Goal: Task Accomplishment & Management: Use online tool/utility

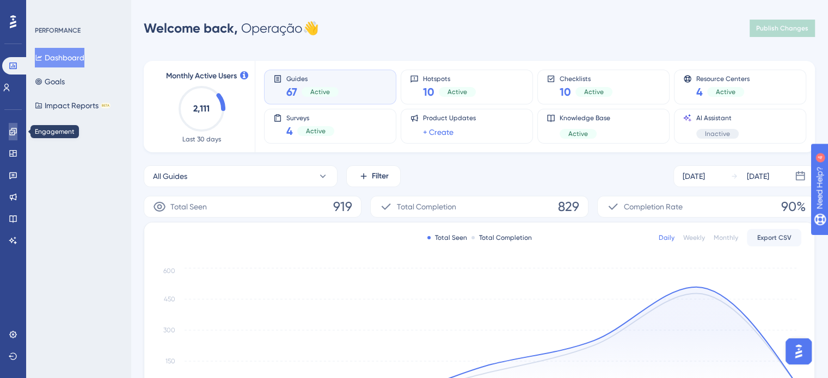
click at [10, 133] on icon at bounding box center [12, 131] width 7 height 7
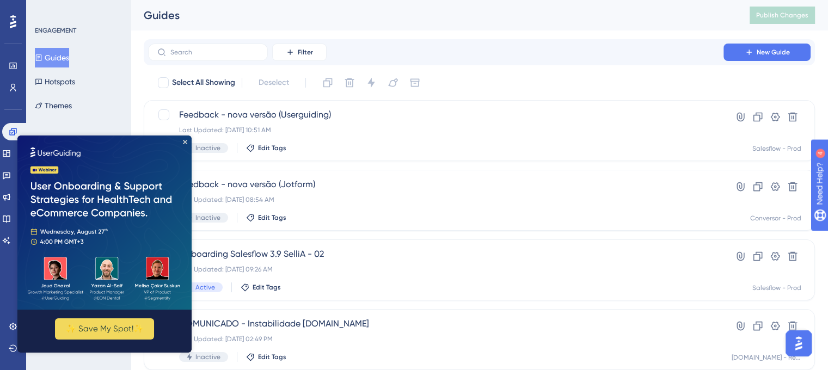
click at [187, 142] on img at bounding box center [104, 223] width 174 height 174
click at [183, 141] on icon "Close Preview" at bounding box center [185, 142] width 4 height 4
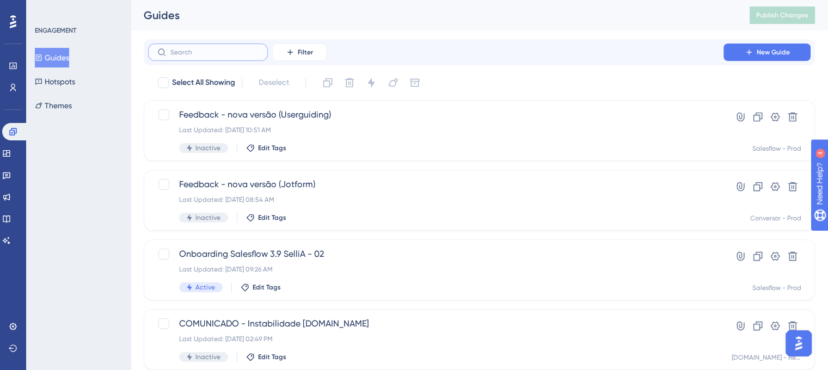
click at [205, 52] on input "text" at bounding box center [214, 52] width 88 height 8
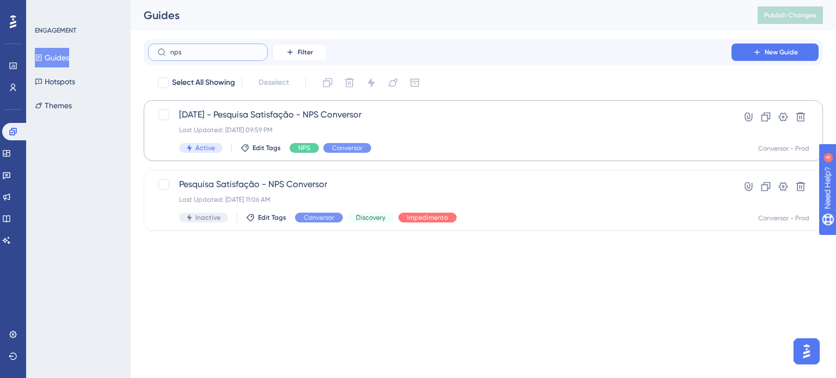
type input "nps"
click at [342, 128] on div "Last Updated: 12 de ago. de 2025 09:59 PM" at bounding box center [440, 130] width 522 height 9
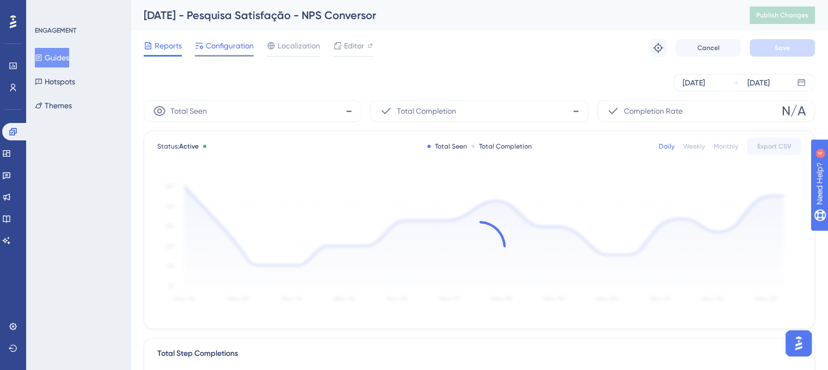
click at [227, 47] on span "Configuration" at bounding box center [230, 45] width 48 height 13
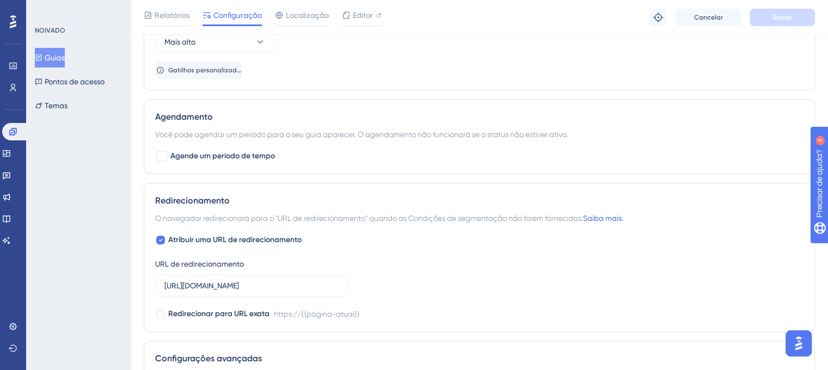
scroll to position [979, 0]
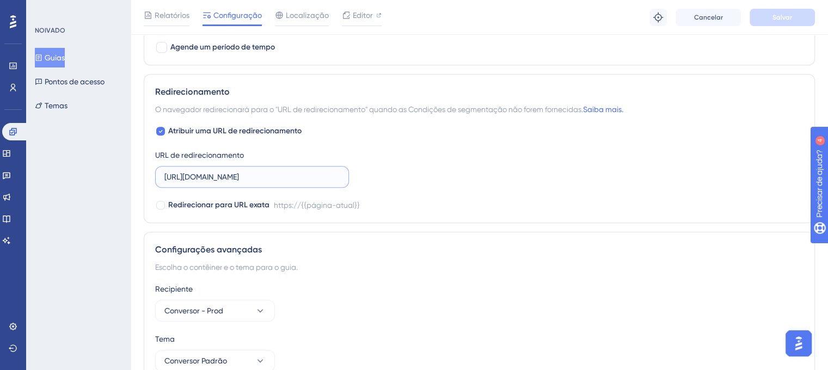
click at [306, 178] on input "https://app.conversor5.com.br" at bounding box center [251, 177] width 175 height 12
paste input "/dashboard"
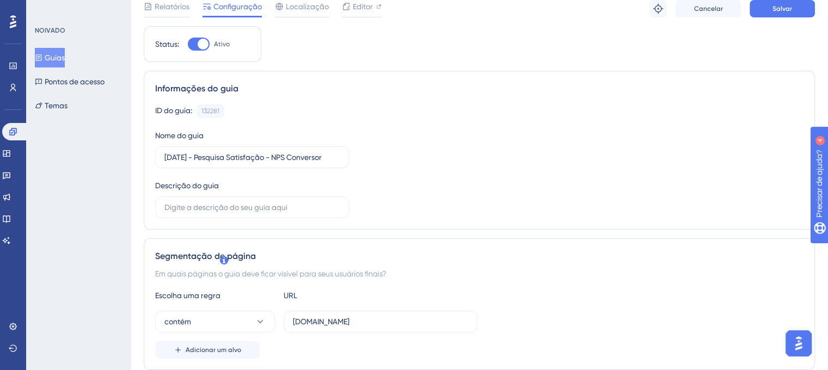
scroll to position [0, 0]
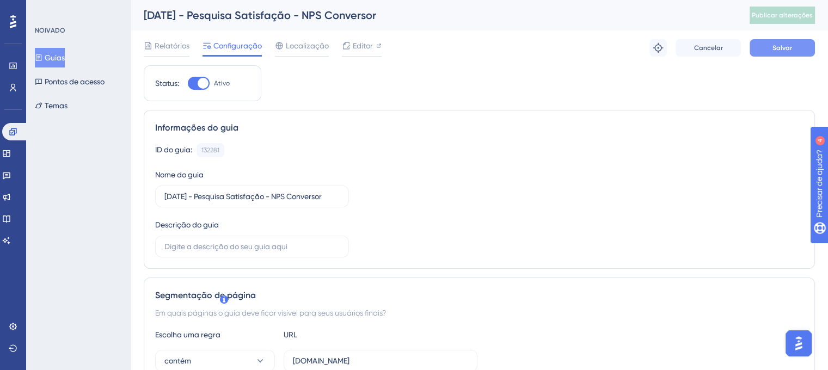
type input "[URL][DOMAIN_NAME]"
click at [791, 50] on font "Salvar" at bounding box center [783, 48] width 20 height 8
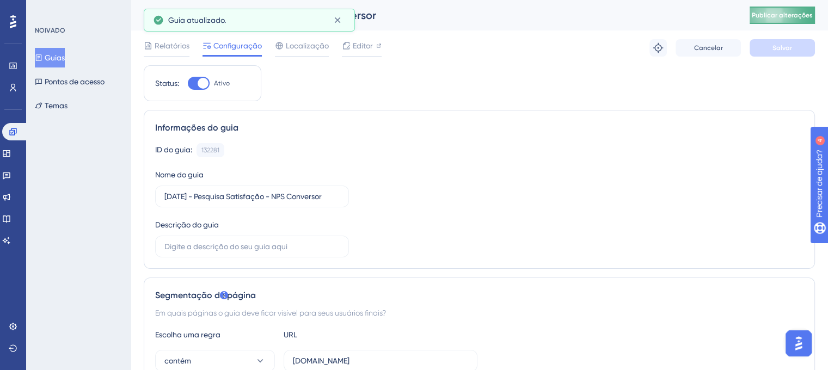
click at [800, 14] on font "Publicar alterações" at bounding box center [782, 15] width 61 height 8
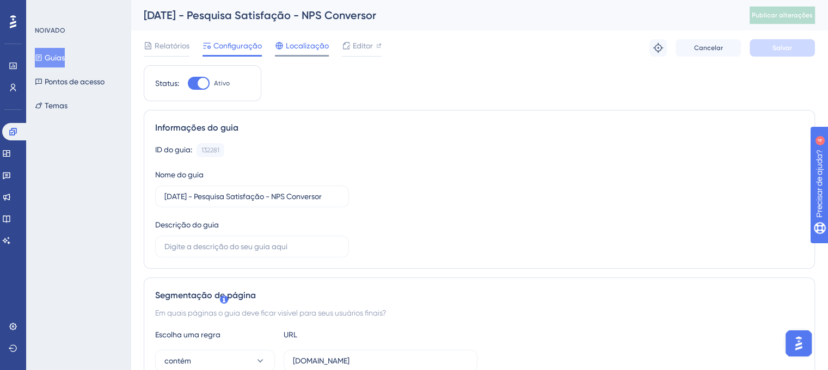
click at [317, 45] on font "Localização" at bounding box center [307, 45] width 43 height 9
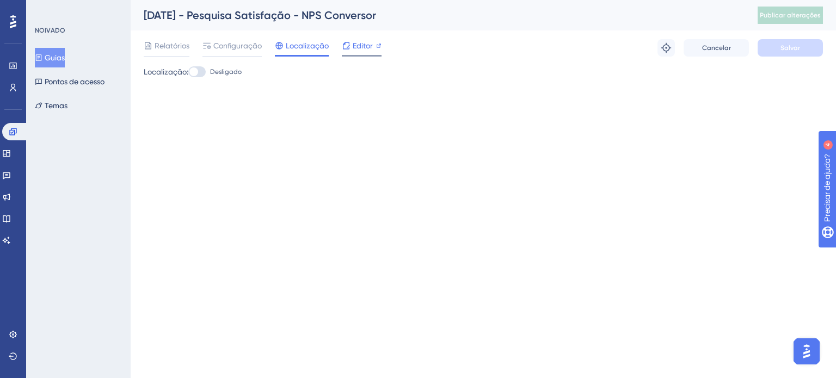
click at [353, 48] on font "Editor" at bounding box center [363, 45] width 20 height 9
click at [344, 46] on icon at bounding box center [346, 45] width 9 height 9
click at [373, 44] on div "Editor" at bounding box center [362, 45] width 40 height 13
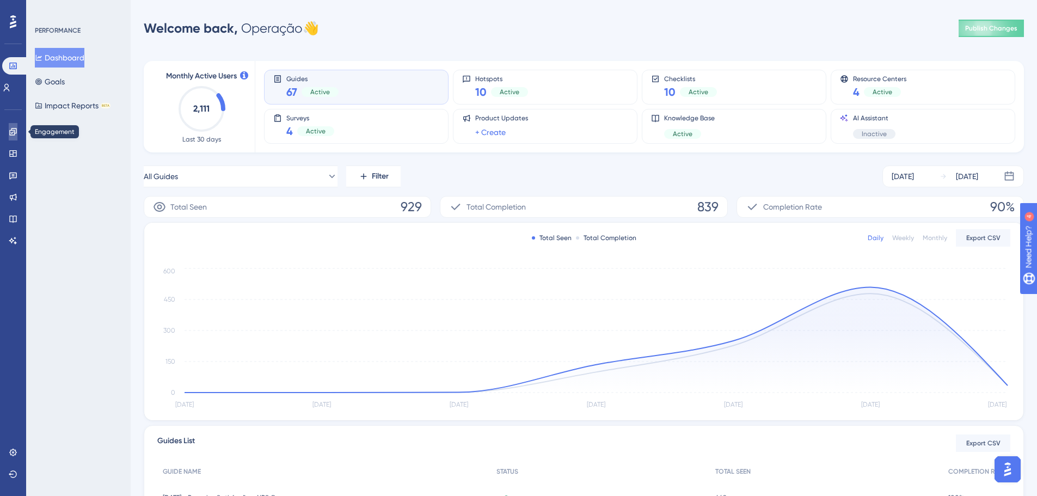
click at [9, 133] on link at bounding box center [13, 131] width 9 height 17
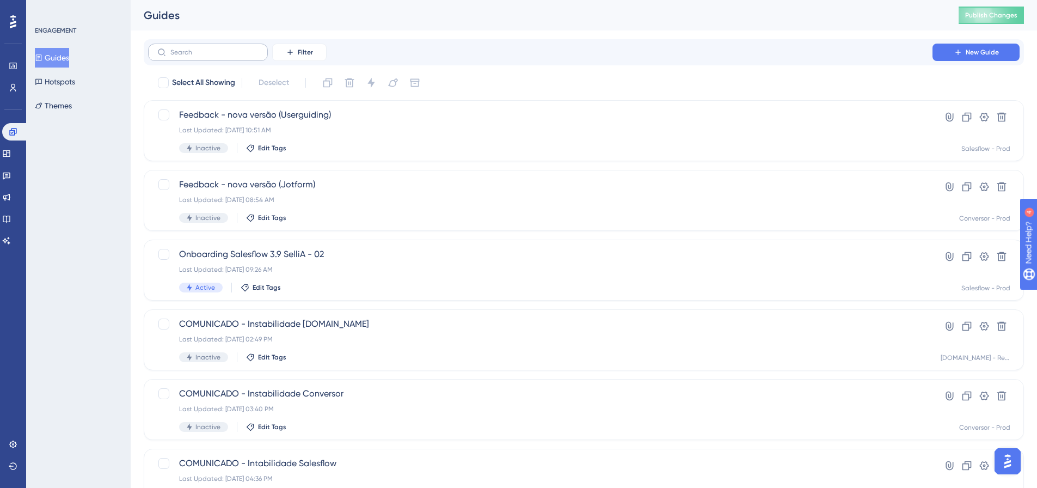
click at [218, 56] on label at bounding box center [208, 52] width 120 height 17
click at [218, 56] on input "text" at bounding box center [214, 52] width 88 height 8
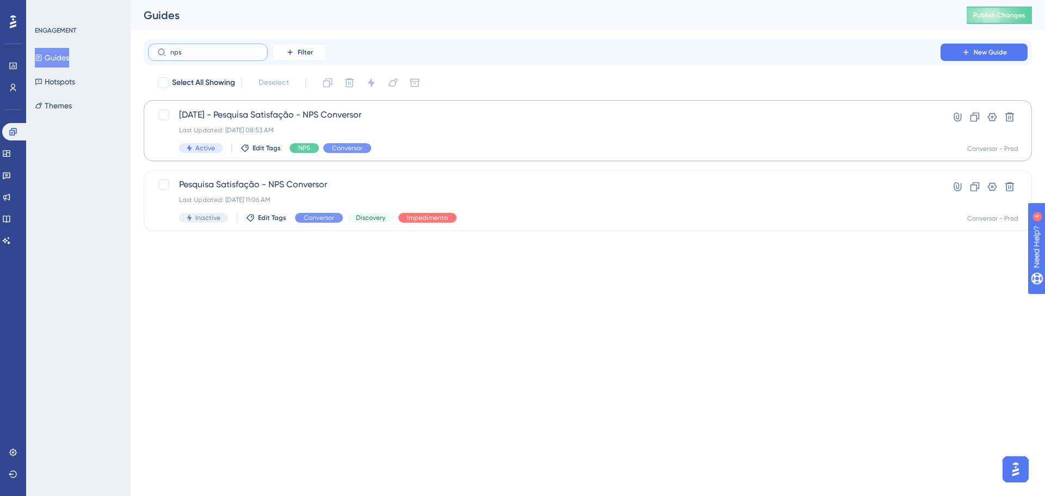
type input "nps"
click at [422, 130] on div "Last Updated: 14 de ago. de 2025 08:53 AM" at bounding box center [544, 130] width 731 height 9
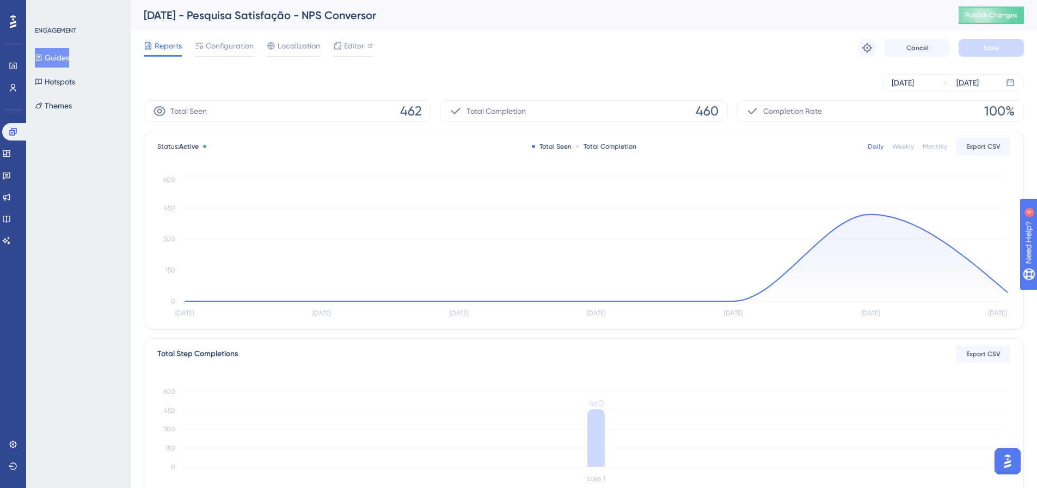
click at [69, 59] on button "Guides" at bounding box center [52, 58] width 34 height 20
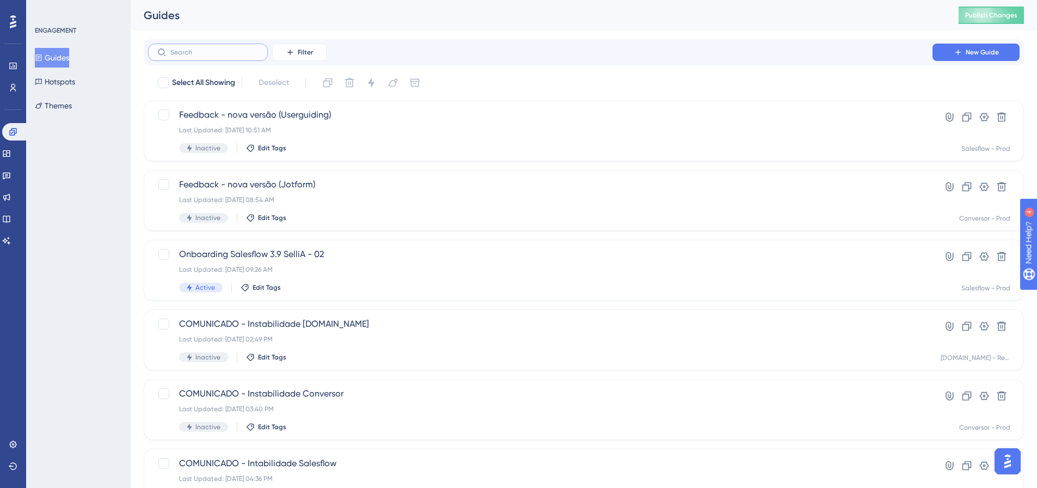
click at [210, 51] on input "text" at bounding box center [214, 52] width 88 height 8
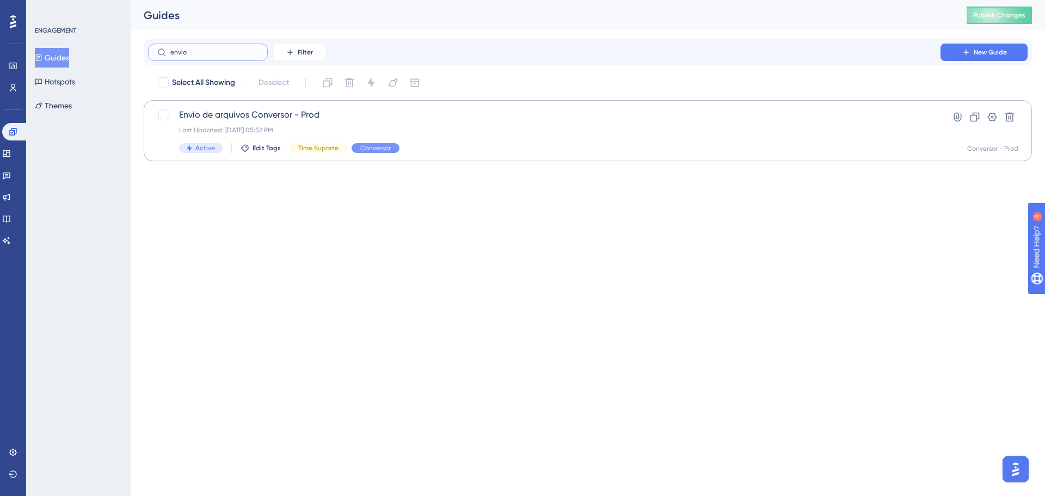
type input "envio"
click at [354, 122] on div "Envio de arquivos Conversor - Prod Last Updated: 03 de jun. de 2025 05:52 PM Ac…" at bounding box center [544, 130] width 731 height 45
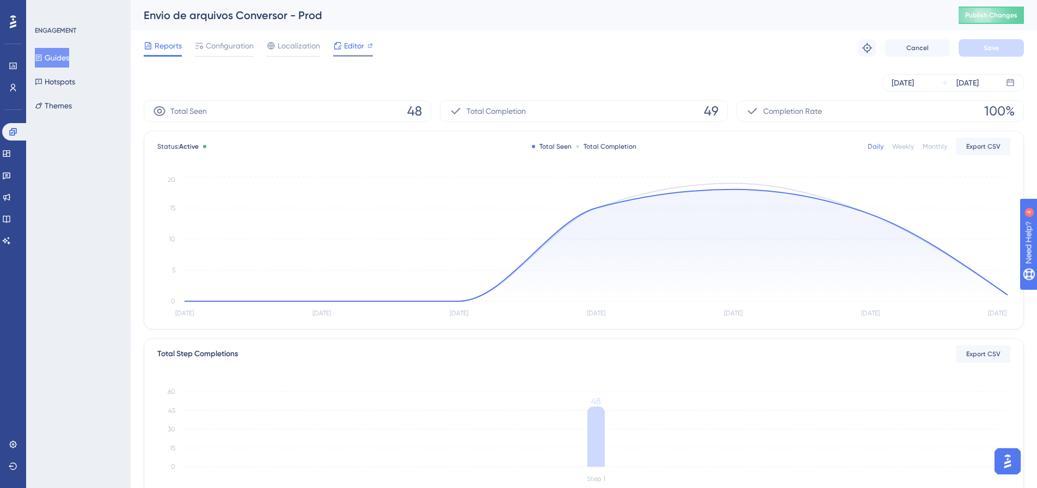
click at [355, 40] on span "Editor" at bounding box center [354, 45] width 20 height 13
click at [235, 45] on span "Configuration" at bounding box center [230, 45] width 48 height 13
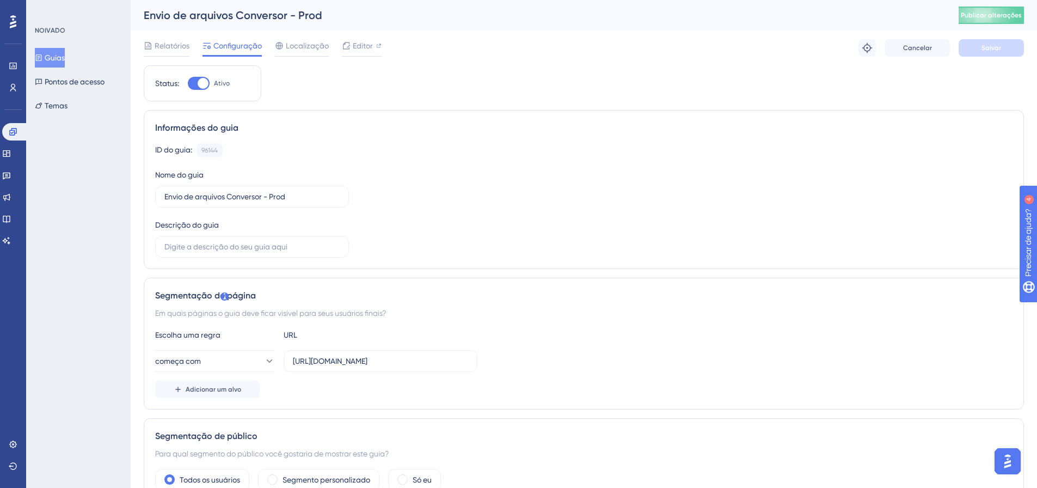
click at [65, 58] on font "Guias" at bounding box center [55, 57] width 20 height 9
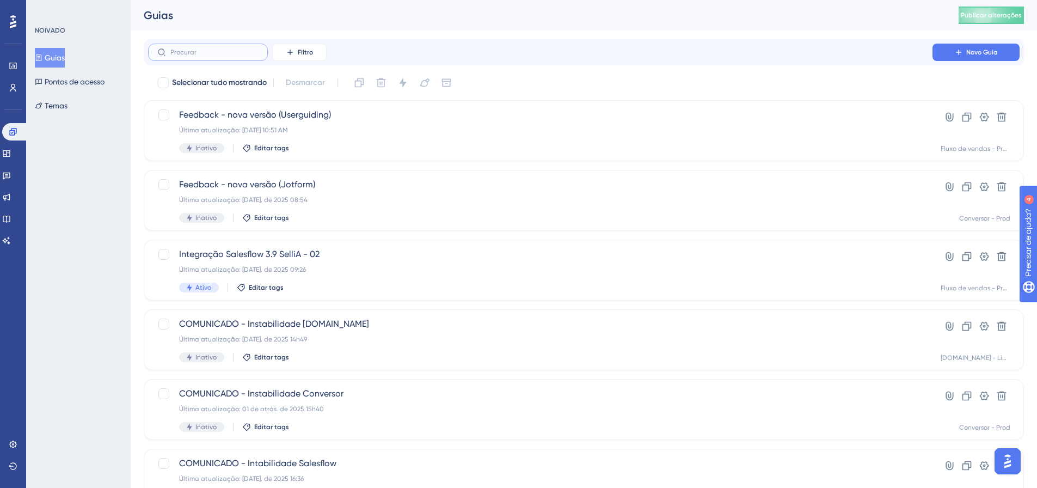
click at [209, 55] on input "text" at bounding box center [214, 52] width 88 height 8
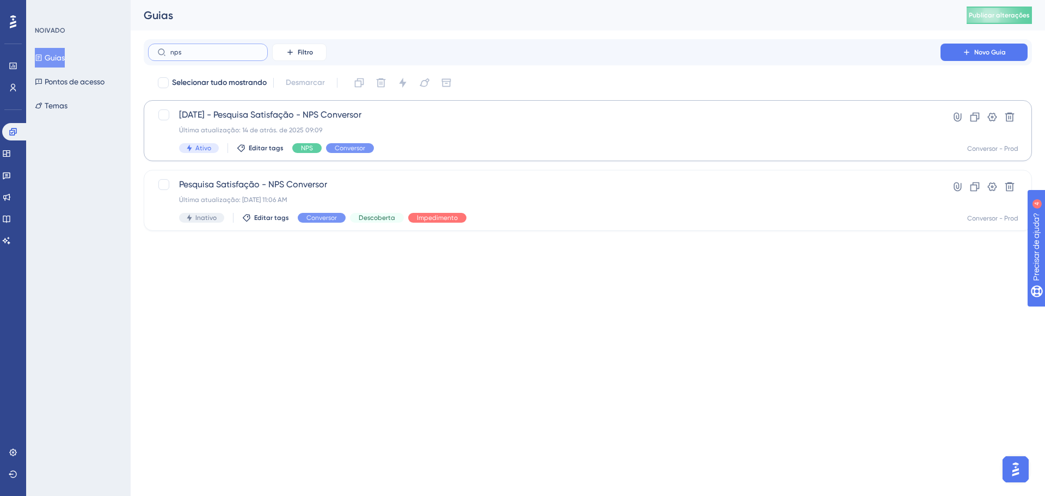
type input "nps"
click at [422, 134] on div "12-08-25 - Pesquisa Satisfação - NPS Conversor Última atualização: 14 de atrás.…" at bounding box center [544, 130] width 731 height 45
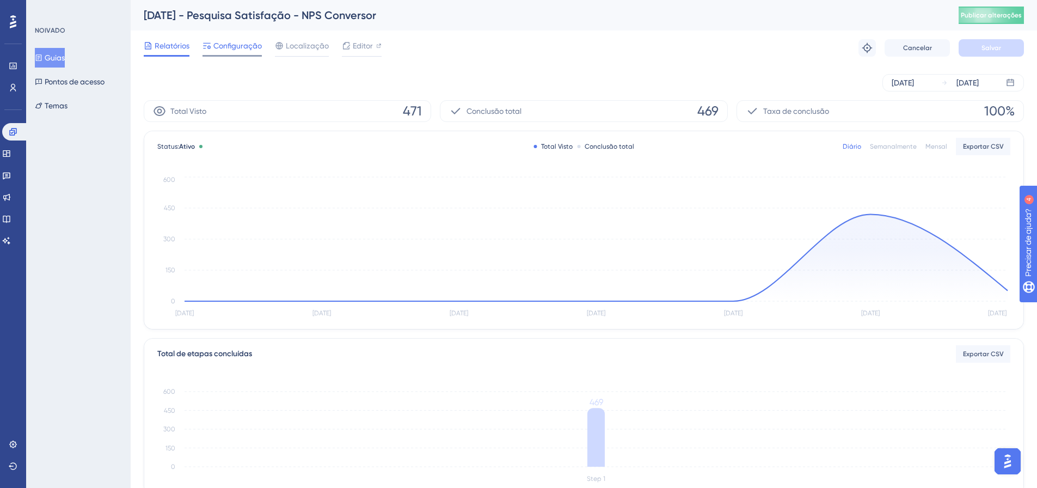
click at [248, 50] on font "Configuração" at bounding box center [237, 45] width 48 height 9
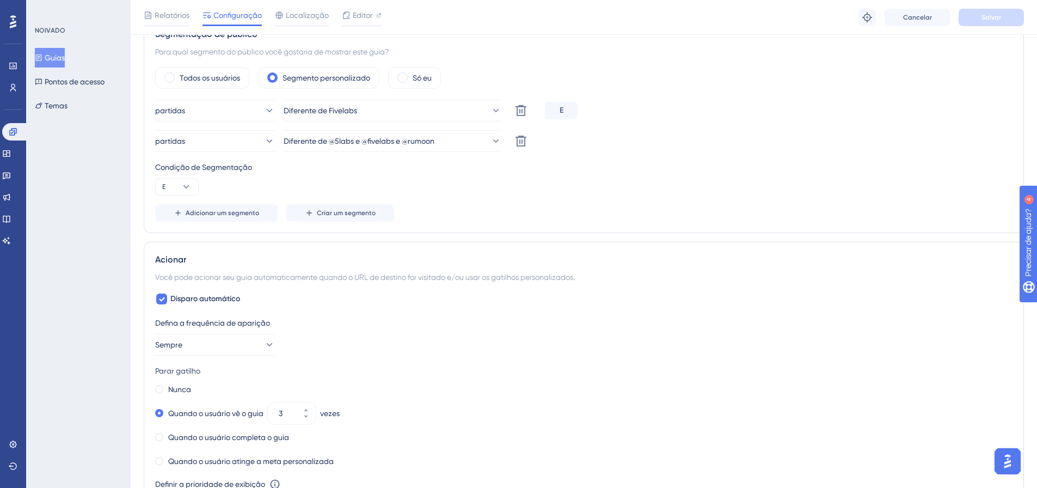
scroll to position [381, 0]
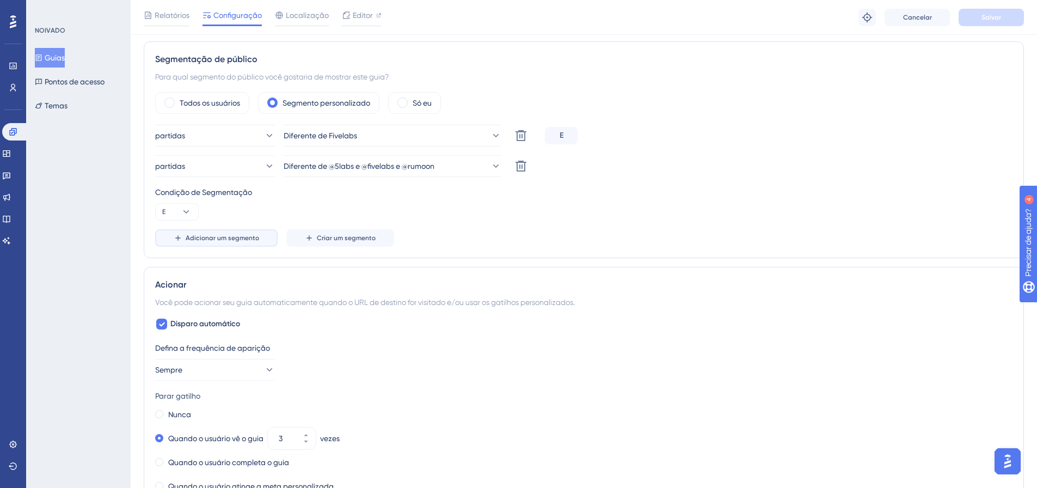
click at [221, 236] on font "Adicionar um segmento" at bounding box center [223, 238] width 74 height 8
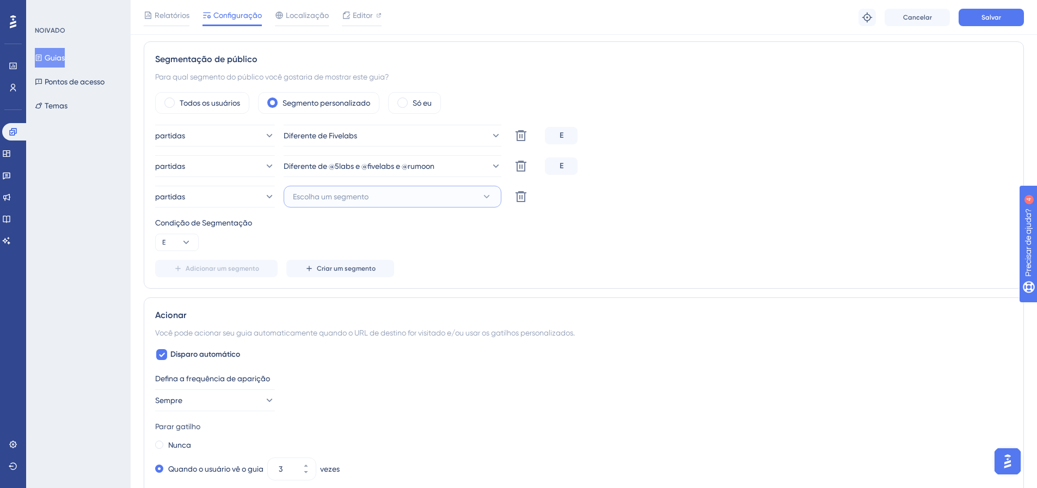
click at [345, 188] on button "Escolha um segmento" at bounding box center [393, 197] width 218 height 22
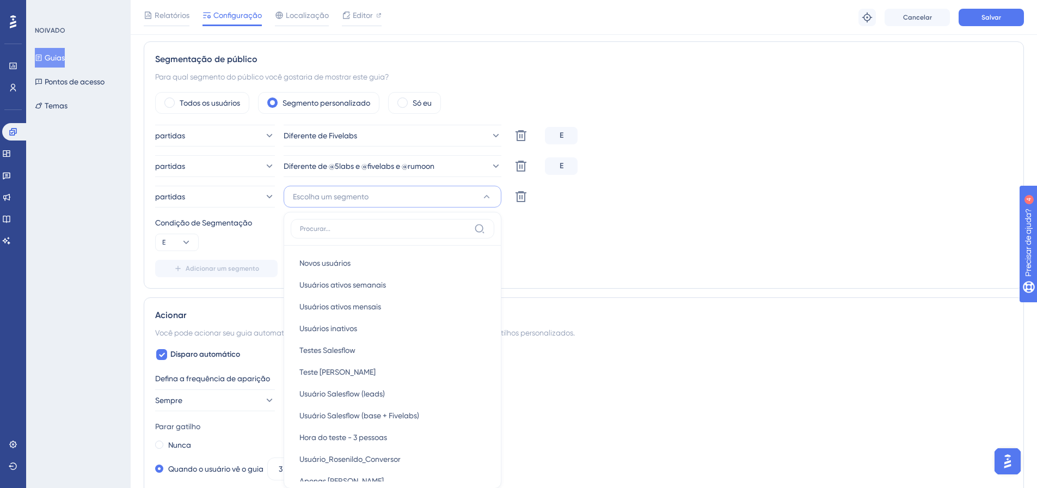
scroll to position [485, 0]
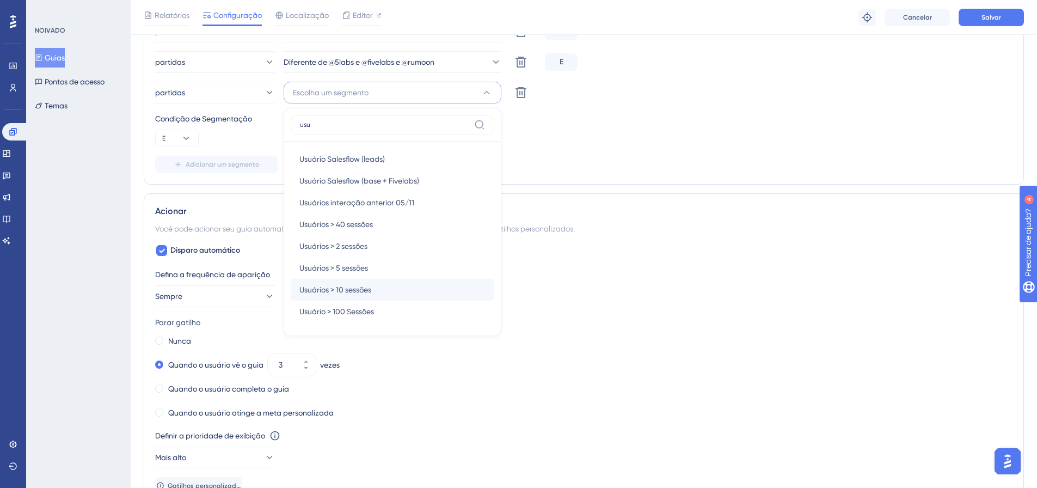
type input "usu"
click at [375, 293] on div "Usuários > 10 sessões Usuários > 10 sessões" at bounding box center [392, 290] width 186 height 22
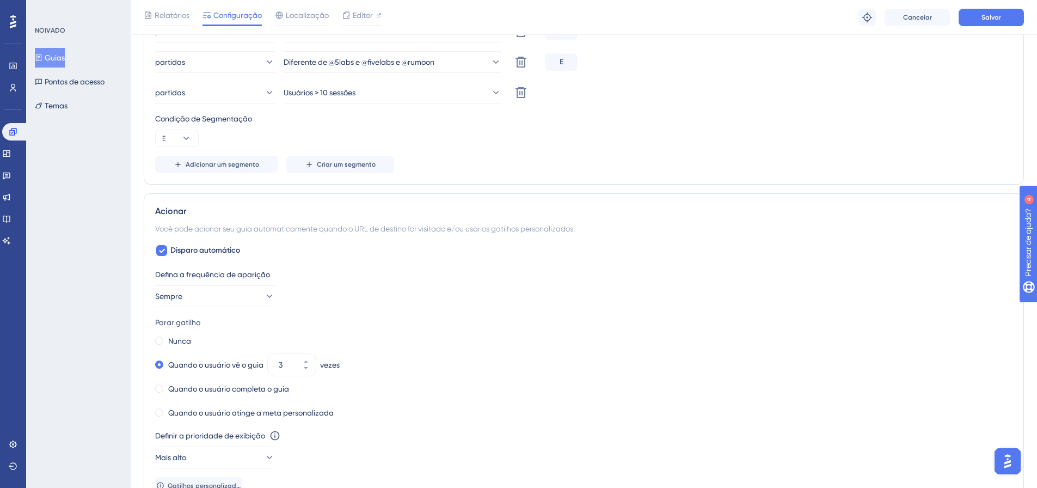
scroll to position [376, 0]
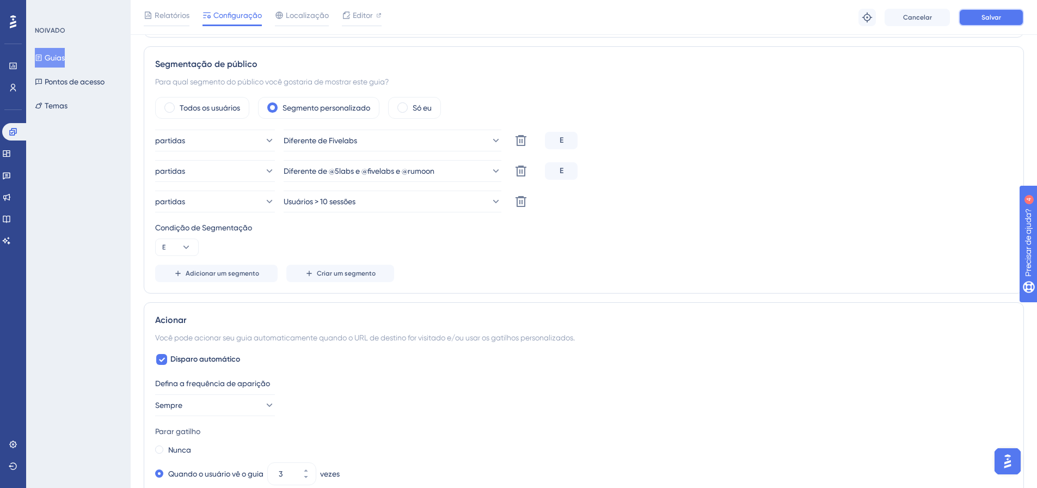
click at [991, 19] on font "Salvar" at bounding box center [992, 18] width 20 height 8
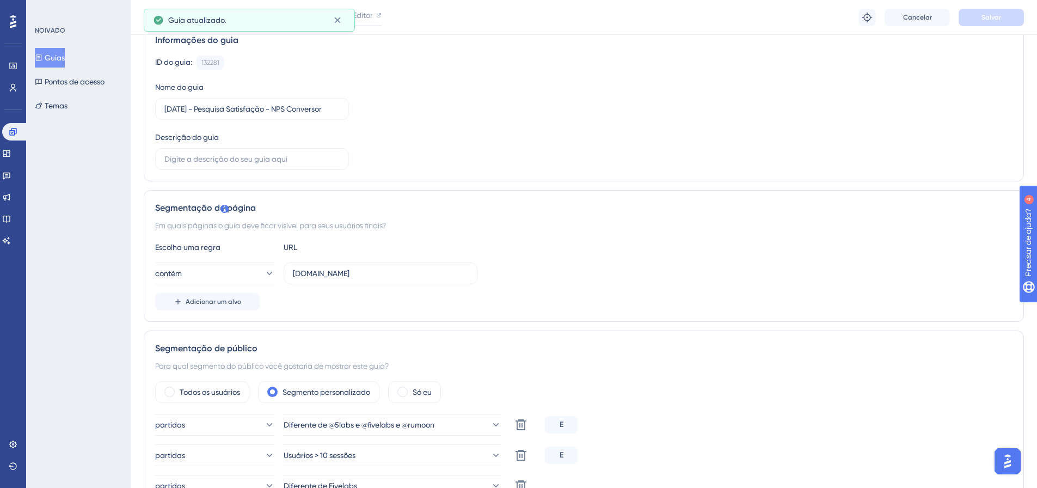
scroll to position [0, 0]
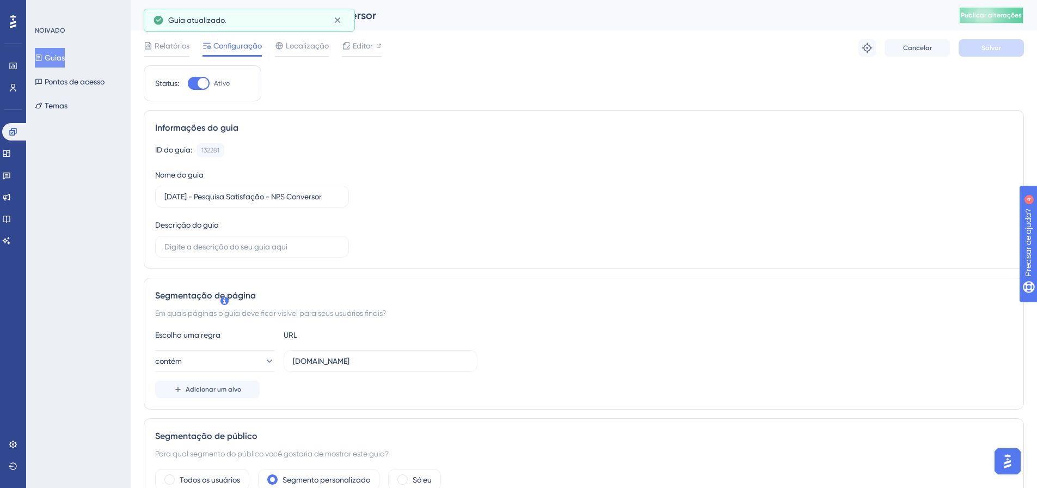
click at [1013, 12] on font "Publicar alterações" at bounding box center [991, 15] width 61 height 8
click at [364, 42] on font "Editor" at bounding box center [363, 45] width 20 height 9
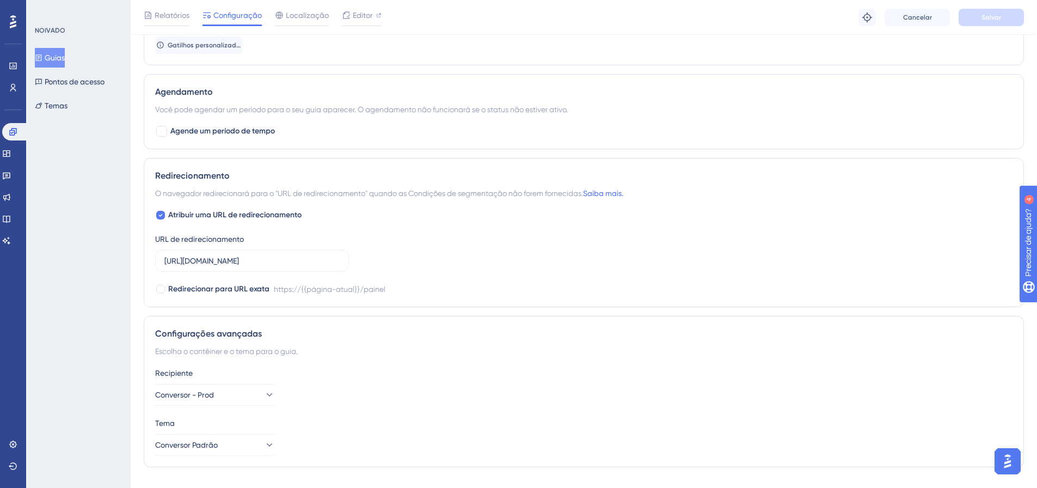
scroll to position [948, 0]
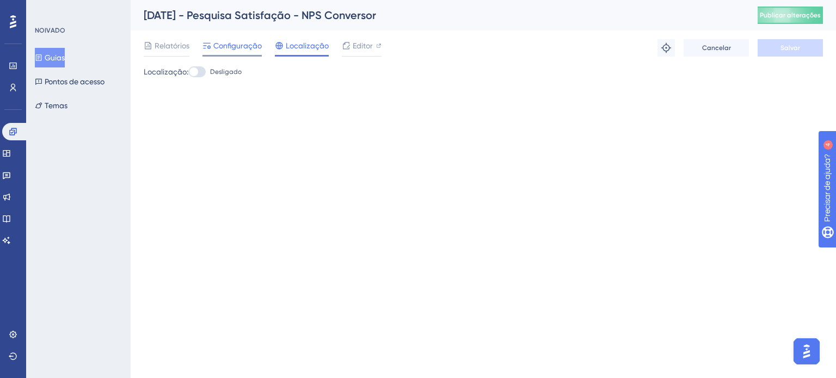
click at [251, 51] on span "Configuração" at bounding box center [237, 45] width 48 height 13
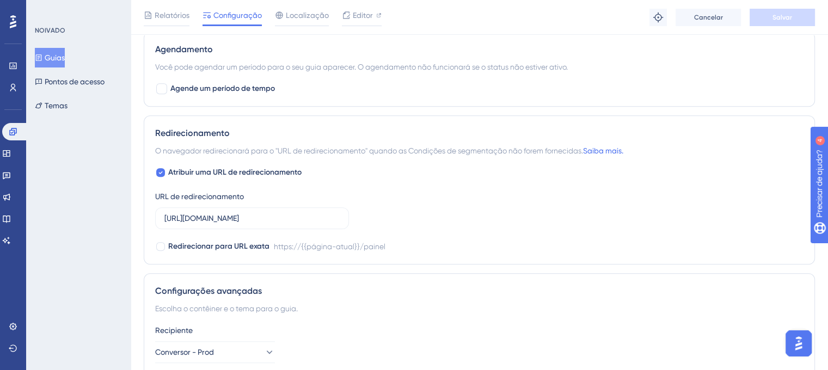
scroll to position [1033, 0]
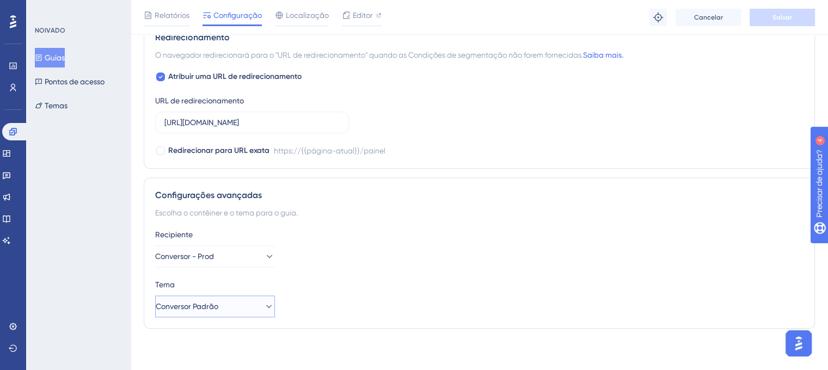
click at [264, 305] on icon at bounding box center [269, 306] width 11 height 11
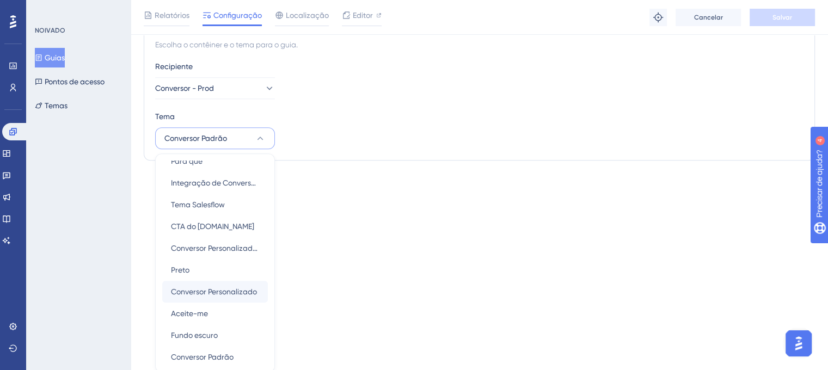
scroll to position [13, 0]
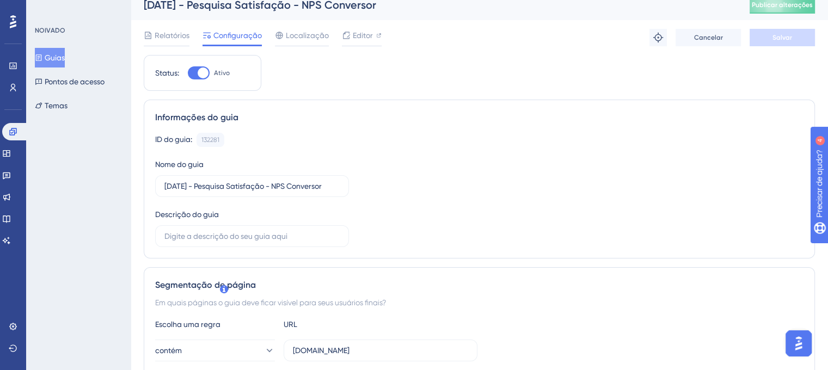
scroll to position [0, 0]
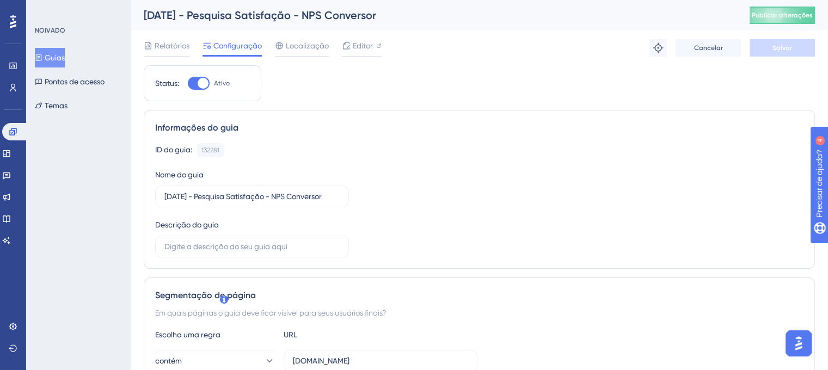
click at [62, 60] on font "Guias" at bounding box center [55, 57] width 20 height 9
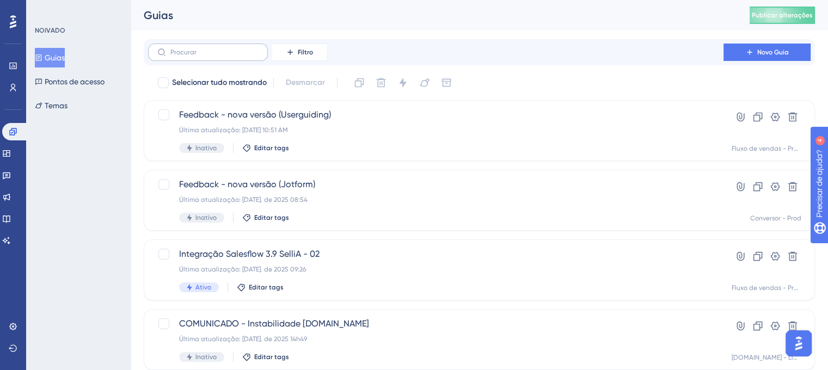
click at [241, 47] on label at bounding box center [208, 52] width 120 height 17
click at [241, 48] on input "text" at bounding box center [214, 52] width 88 height 8
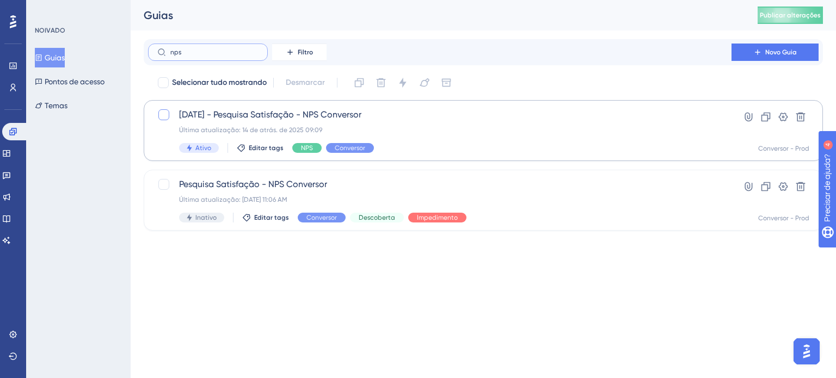
type input "nps"
click at [162, 111] on div at bounding box center [163, 114] width 11 height 11
checkbox input "true"
click at [359, 86] on icon at bounding box center [359, 82] width 11 height 11
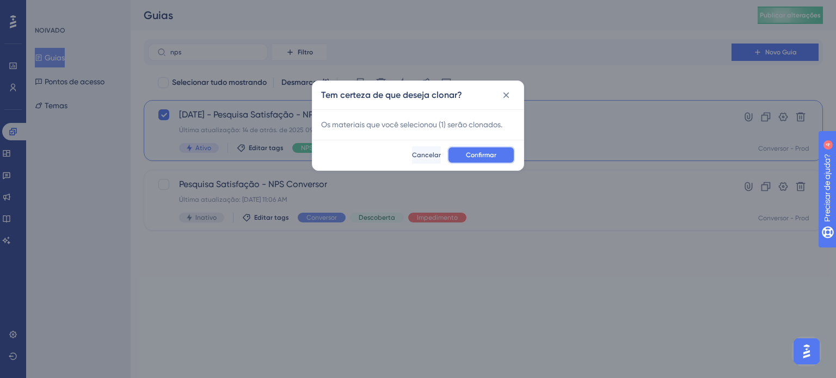
click at [481, 157] on font "Confirmar" at bounding box center [481, 155] width 30 height 8
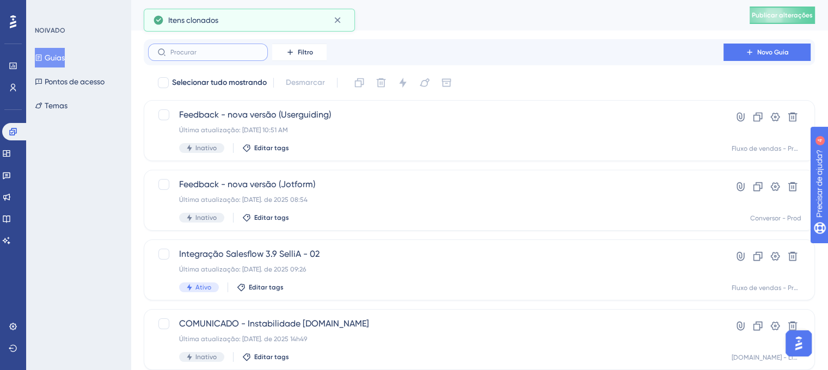
click at [199, 53] on input "text" at bounding box center [214, 52] width 88 height 8
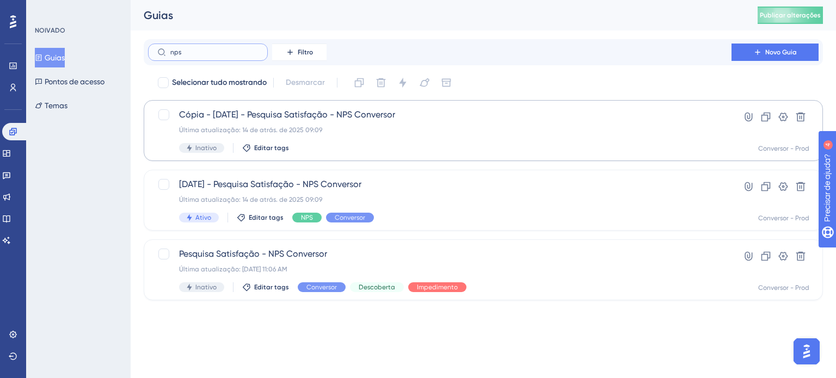
type input "nps"
click at [394, 123] on div "Cópia - 12-08-25 - Pesquisa Satisfação - NPS Conversor Última atualização: 14 d…" at bounding box center [440, 130] width 522 height 45
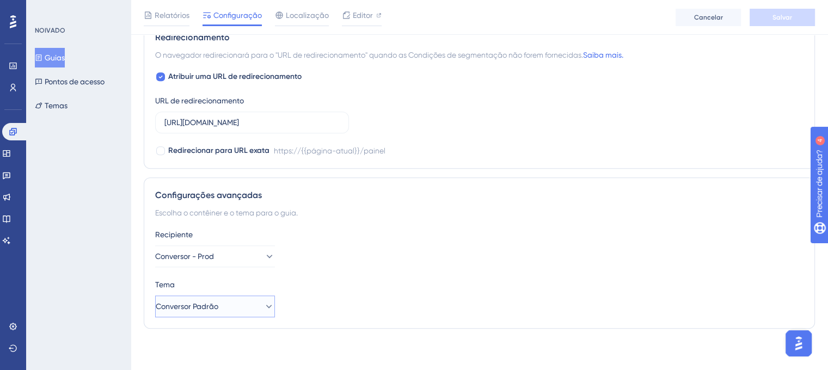
click at [231, 303] on button "Conversor Padrão" at bounding box center [215, 307] width 120 height 22
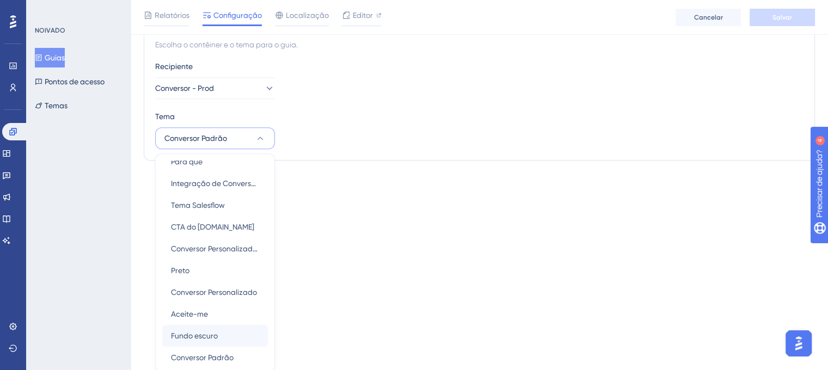
scroll to position [13, 0]
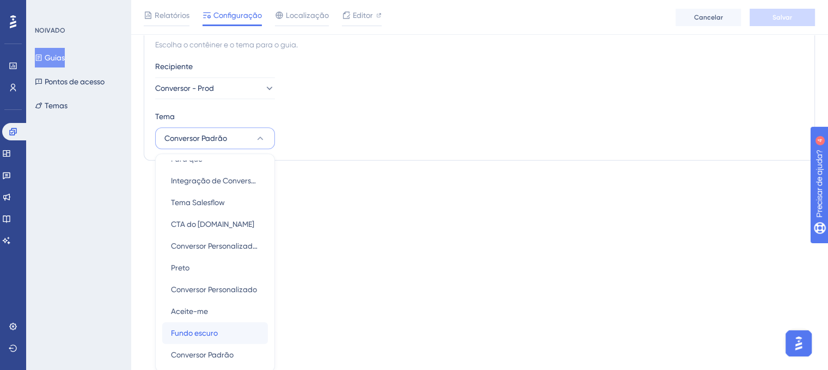
click at [224, 336] on div "Fundo escuro Fundo escuro" at bounding box center [215, 333] width 88 height 22
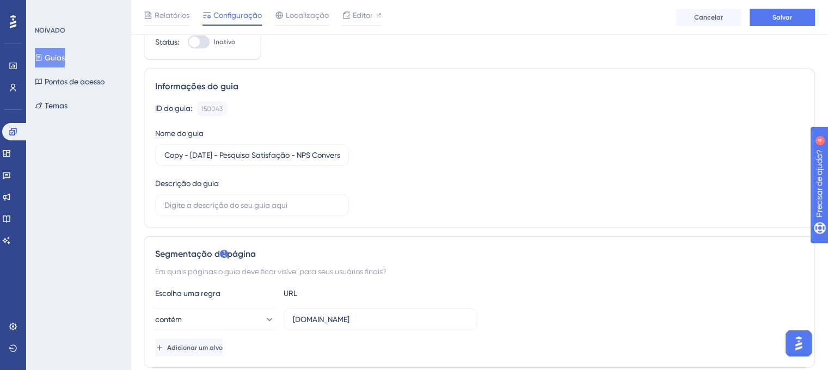
scroll to position [0, 0]
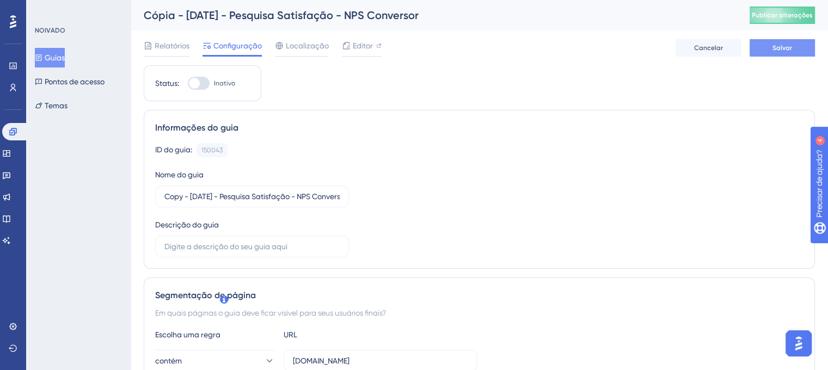
click at [791, 52] on span "Salvar" at bounding box center [783, 48] width 20 height 9
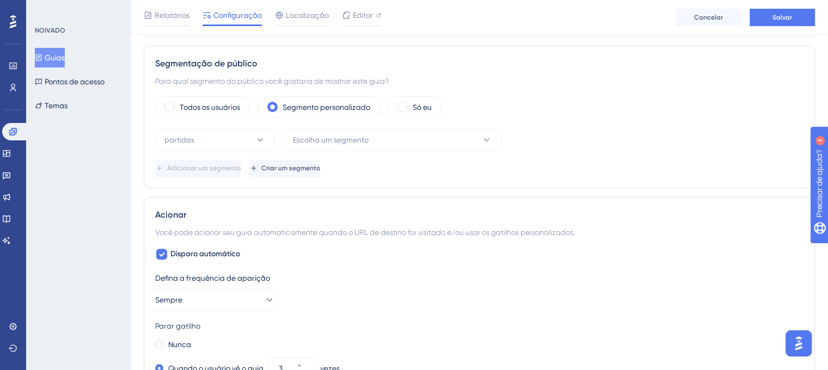
scroll to position [381, 0]
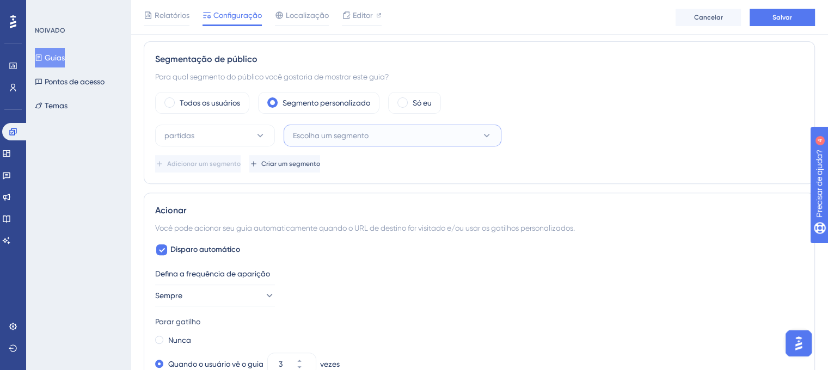
click at [392, 138] on button "Escolha um segmento" at bounding box center [393, 136] width 218 height 22
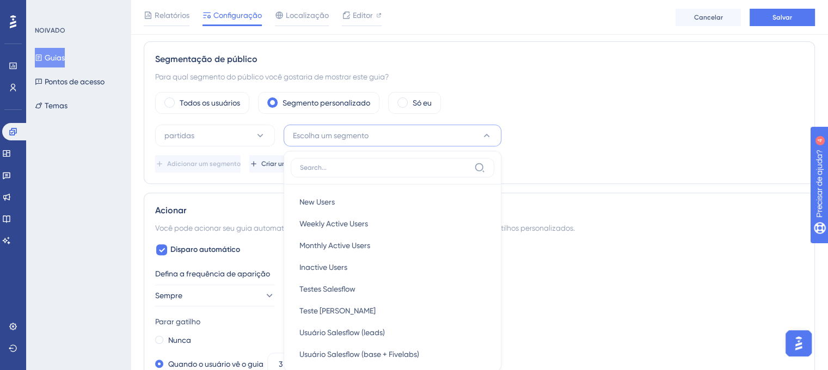
scroll to position [454, 0]
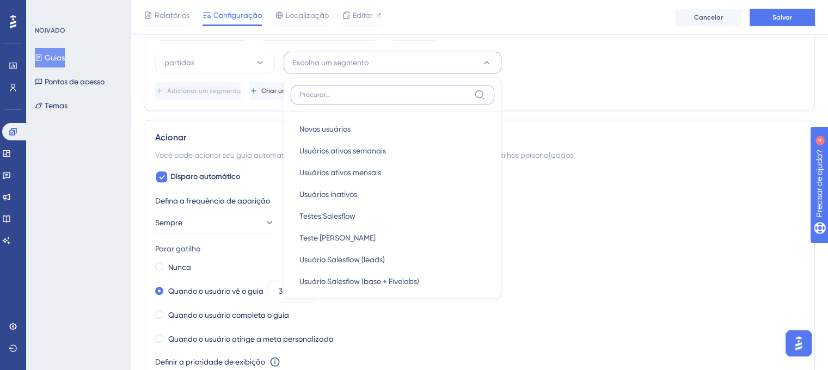
click at [353, 92] on input at bounding box center [385, 94] width 170 height 9
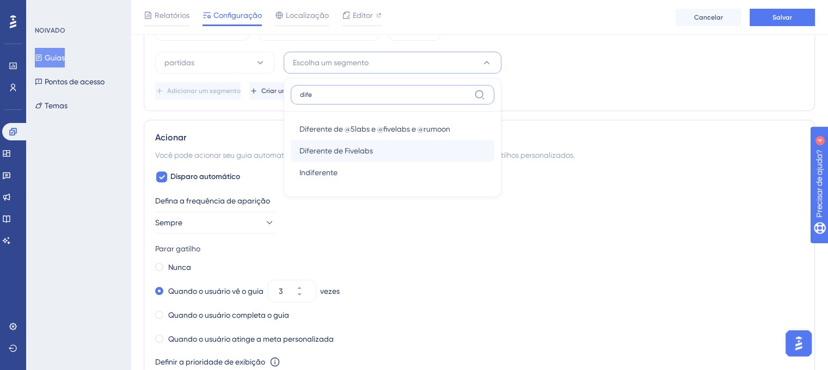
type input "dife"
click at [369, 154] on span "Diferente de Fivelabs" at bounding box center [336, 150] width 74 height 13
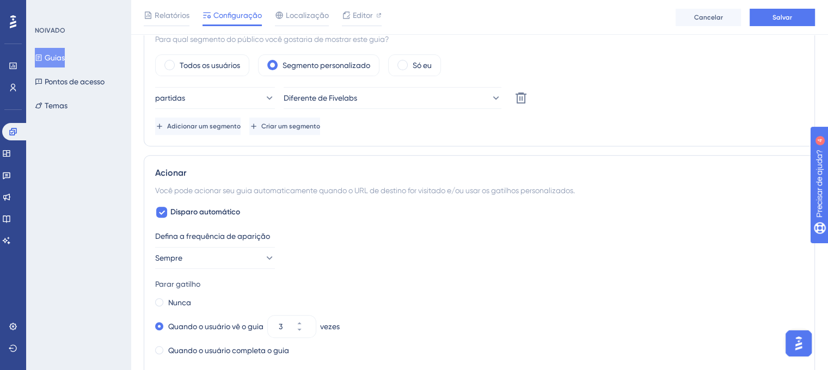
scroll to position [345, 0]
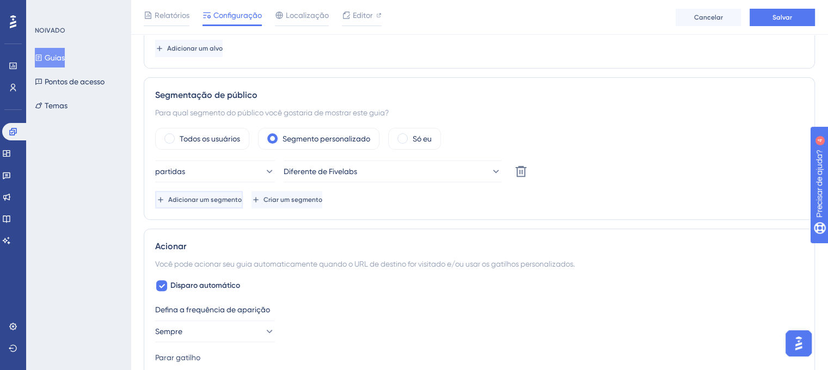
click at [196, 202] on font "Adicionar um segmento" at bounding box center [205, 200] width 74 height 8
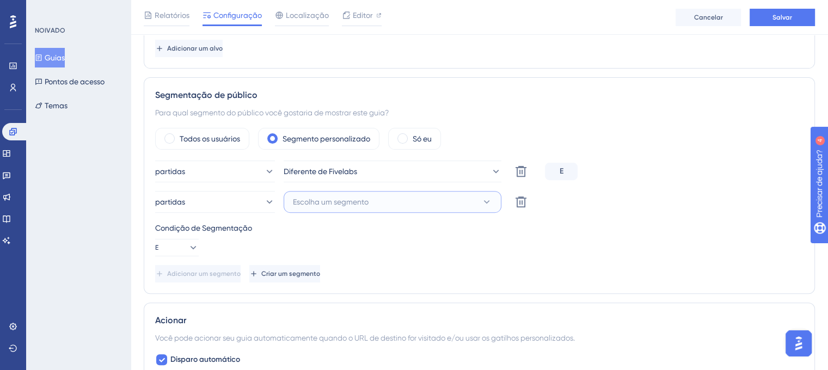
click at [394, 201] on button "Escolha um segmento" at bounding box center [393, 202] width 218 height 22
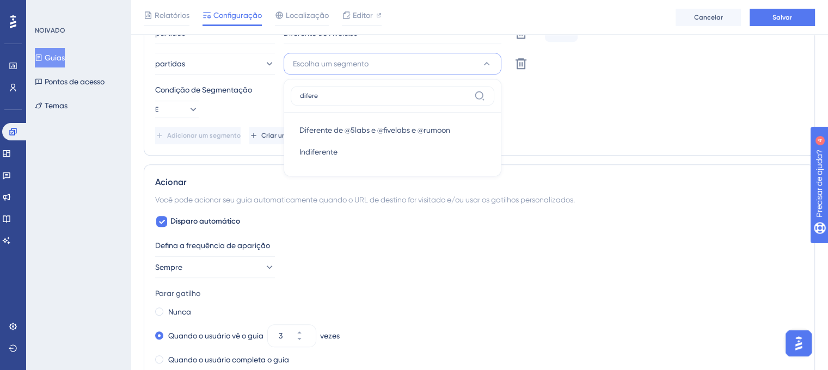
type input "difere"
click at [405, 132] on font "Diferente de @5labs e @fivelabs e @rumoon" at bounding box center [374, 130] width 151 height 9
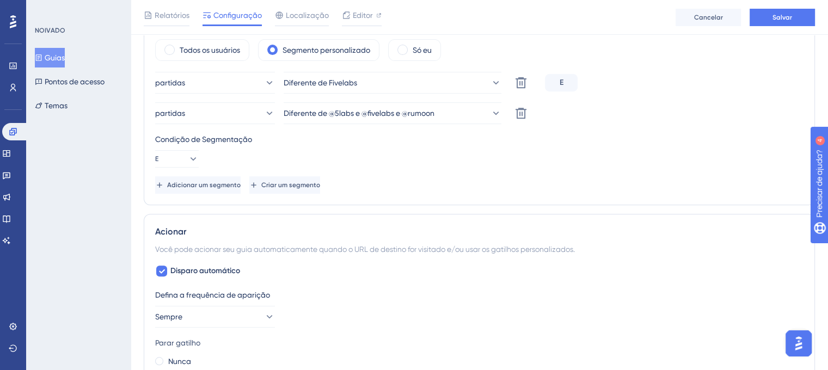
scroll to position [375, 0]
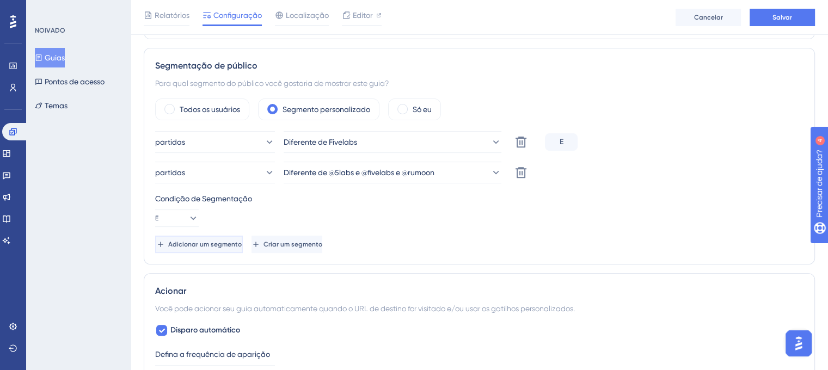
click at [238, 243] on font "Adicionar um segmento" at bounding box center [205, 245] width 74 height 8
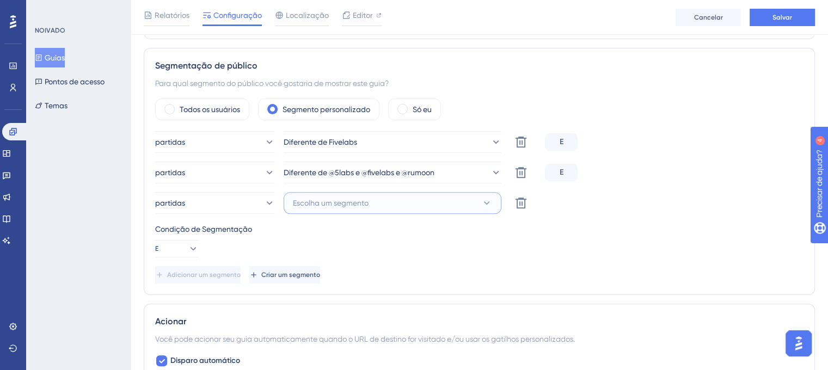
click at [372, 192] on button "Escolha um segmento" at bounding box center [393, 203] width 218 height 22
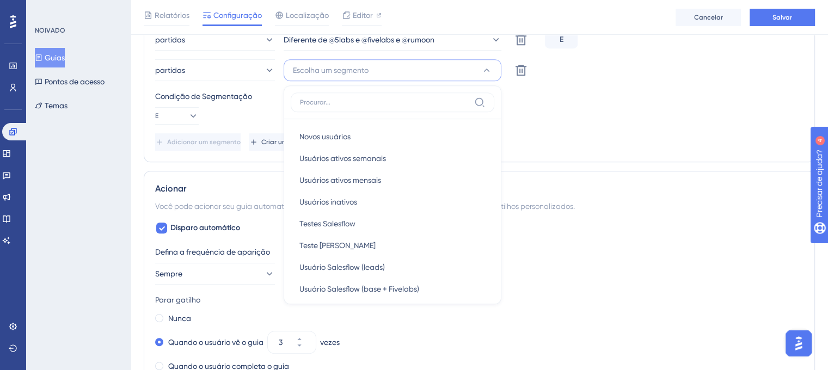
scroll to position [399, 0]
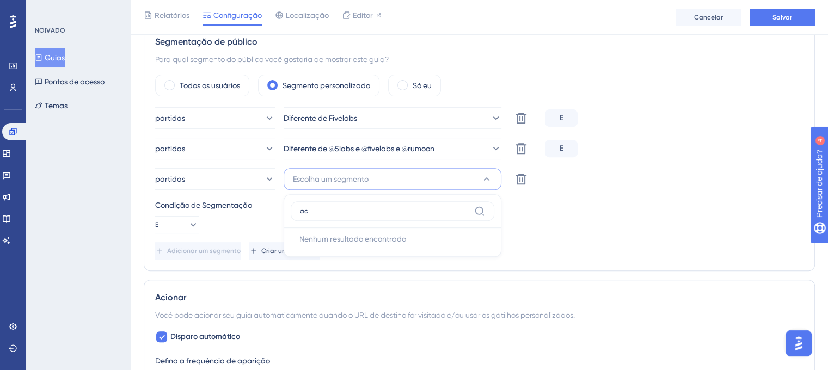
type input "a"
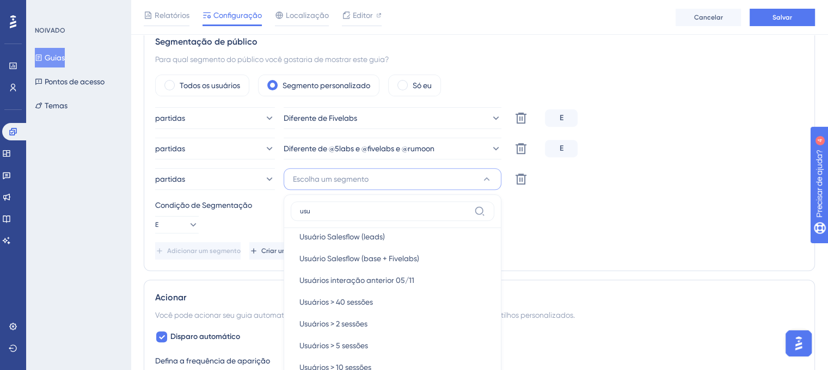
scroll to position [507, 0]
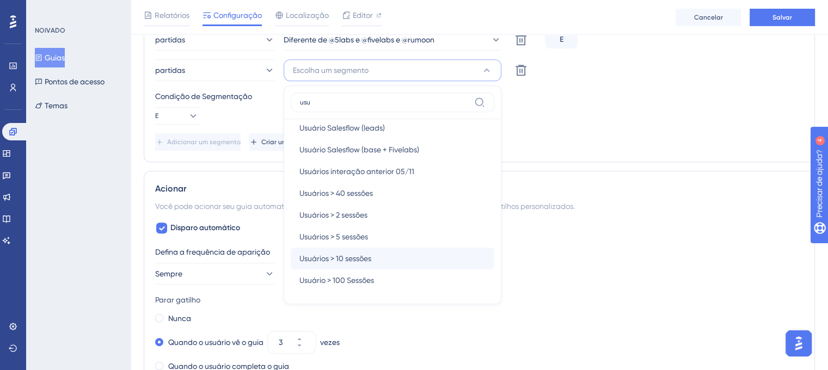
type input "usu"
click at [357, 262] on span "Usuários > 10 sessões" at bounding box center [335, 258] width 72 height 13
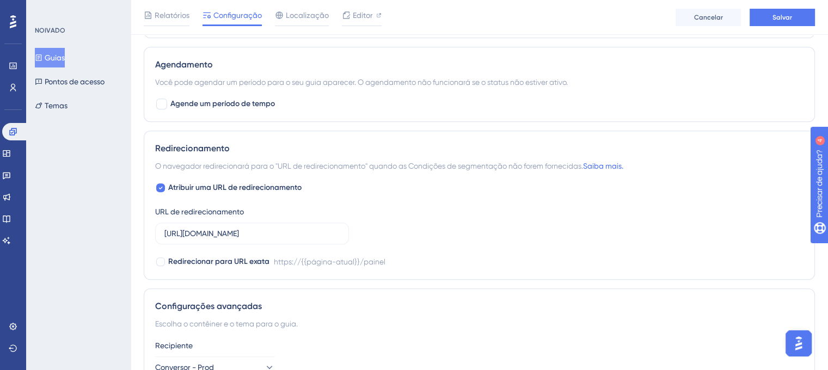
scroll to position [997, 0]
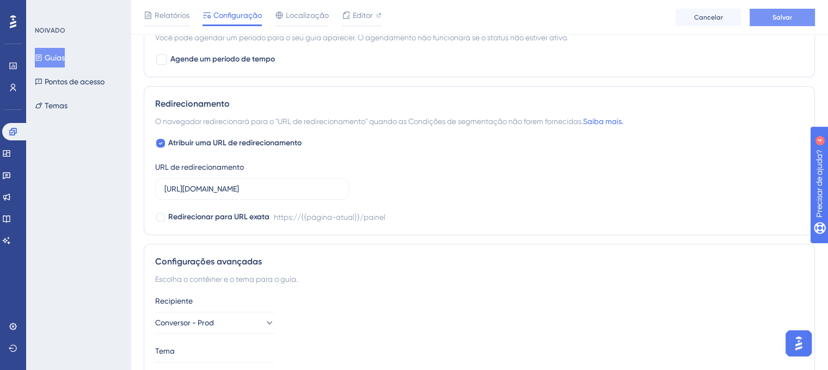
click at [784, 21] on button "Salvar" at bounding box center [782, 17] width 65 height 17
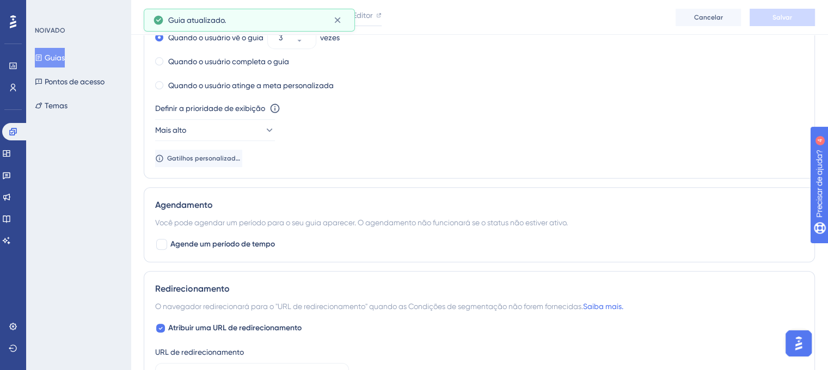
scroll to position [959, 0]
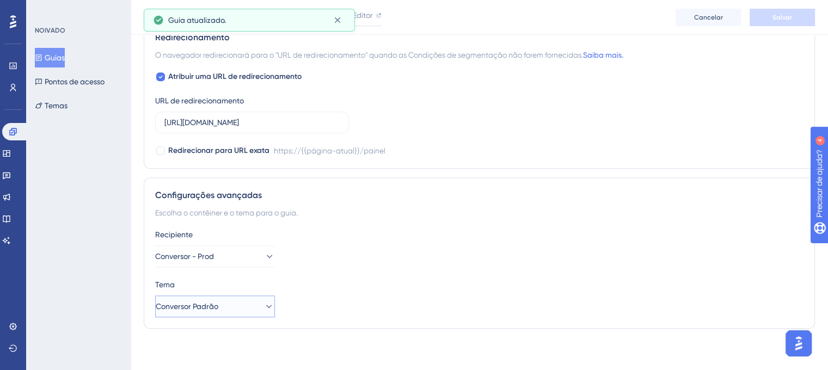
click at [264, 307] on icon at bounding box center [269, 306] width 11 height 11
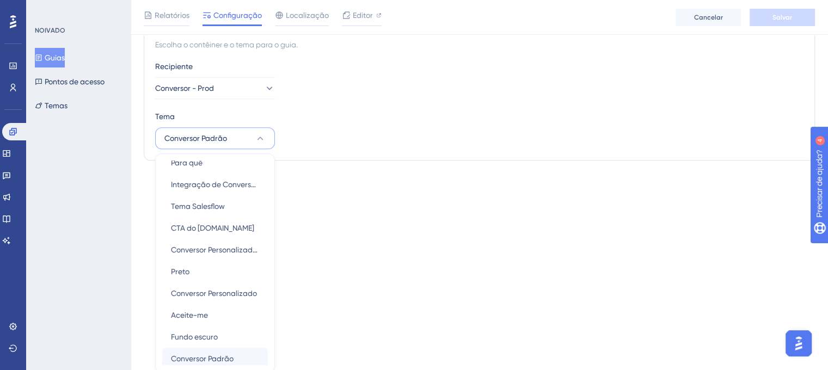
scroll to position [13, 0]
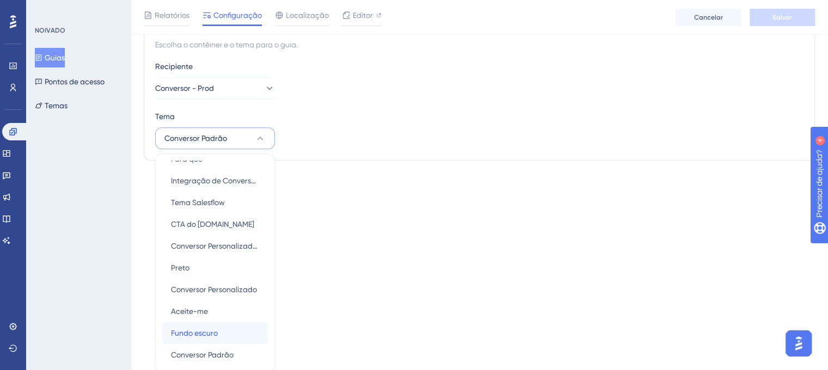
click at [213, 332] on font "Fundo escuro" at bounding box center [194, 333] width 47 height 9
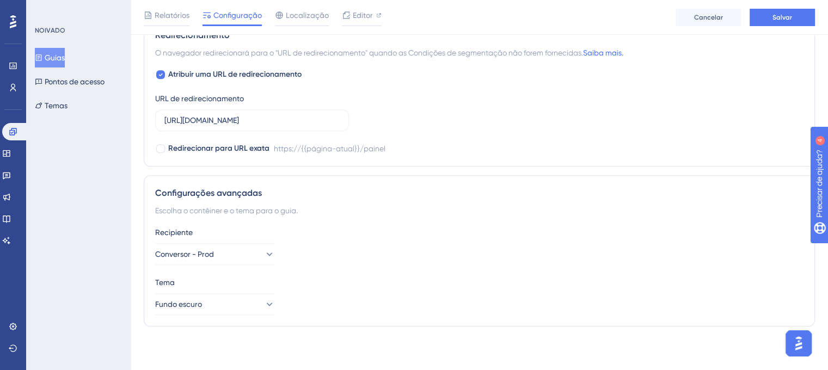
scroll to position [959, 0]
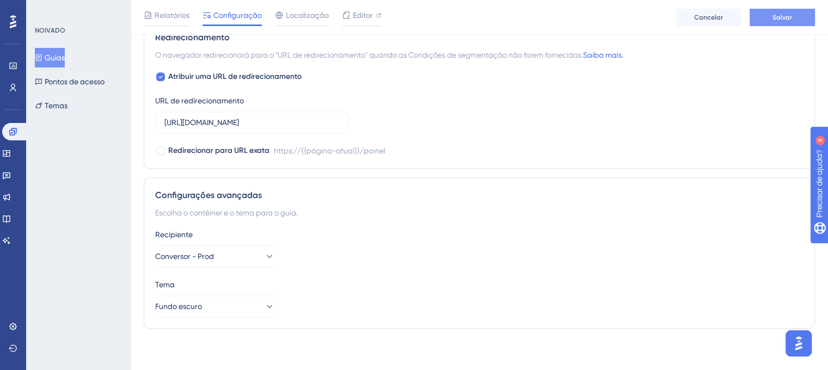
click at [757, 20] on button "Salvar" at bounding box center [782, 17] width 65 height 17
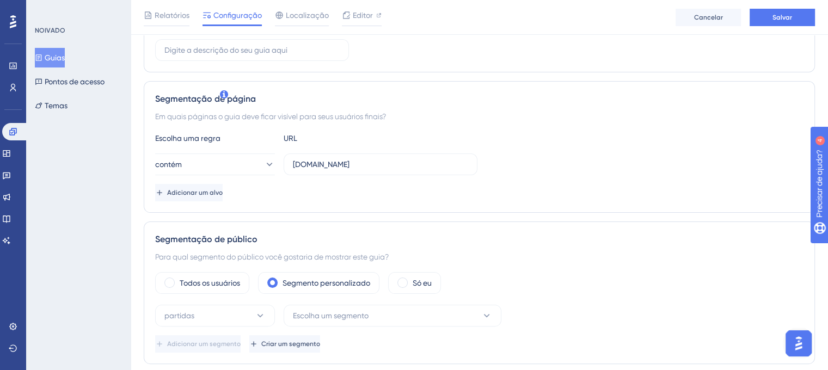
scroll to position [327, 0]
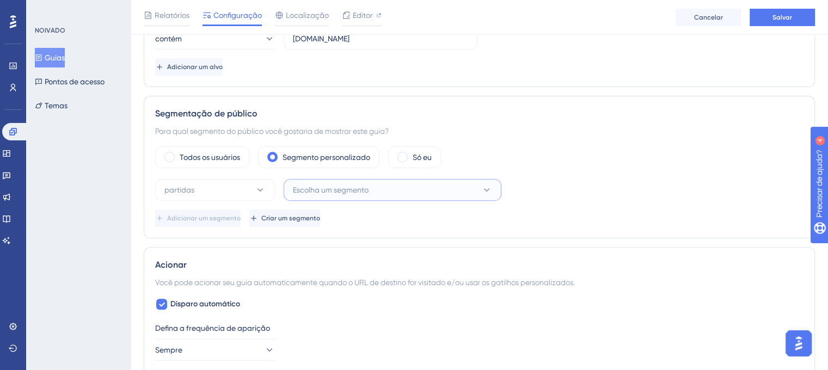
click at [400, 187] on button "Escolha um segmento" at bounding box center [393, 190] width 218 height 22
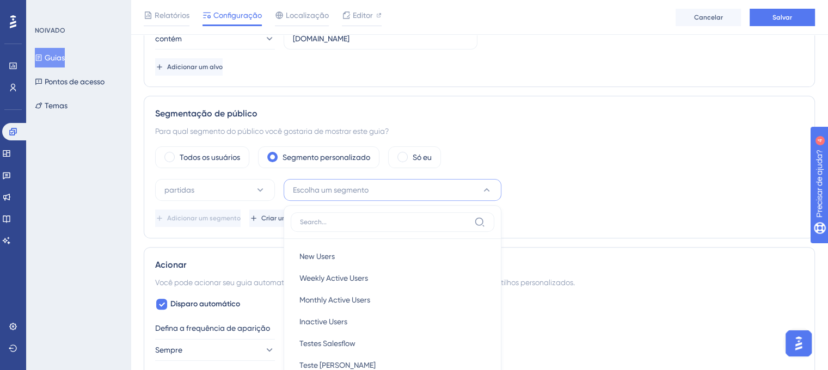
scroll to position [453, 0]
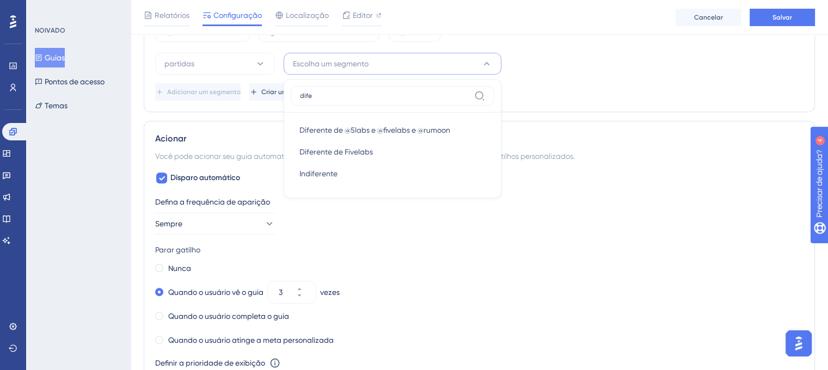
type input "dife"
click at [353, 156] on span "Diferente de Fivelabs" at bounding box center [336, 151] width 74 height 13
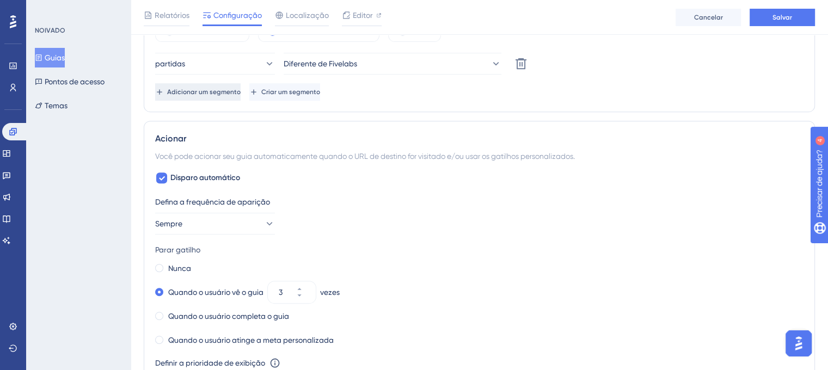
click at [231, 93] on font "Adicionar um segmento" at bounding box center [204, 92] width 74 height 8
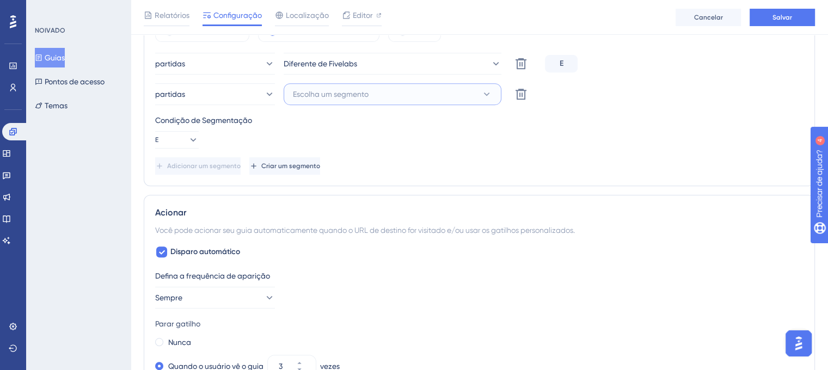
click at [326, 90] on font "Escolha um segmento" at bounding box center [331, 94] width 76 height 9
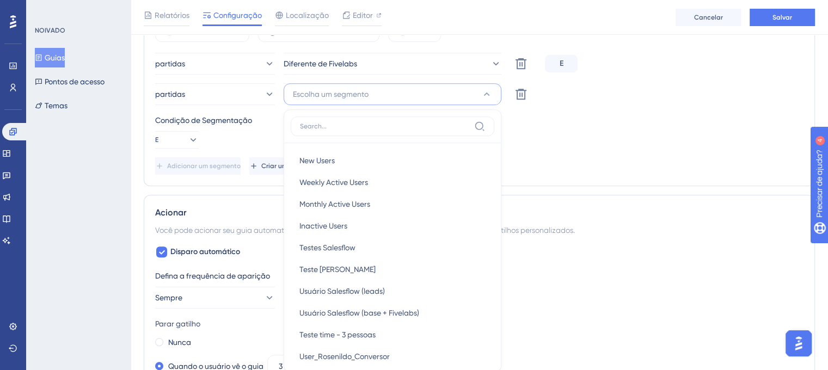
scroll to position [505, 0]
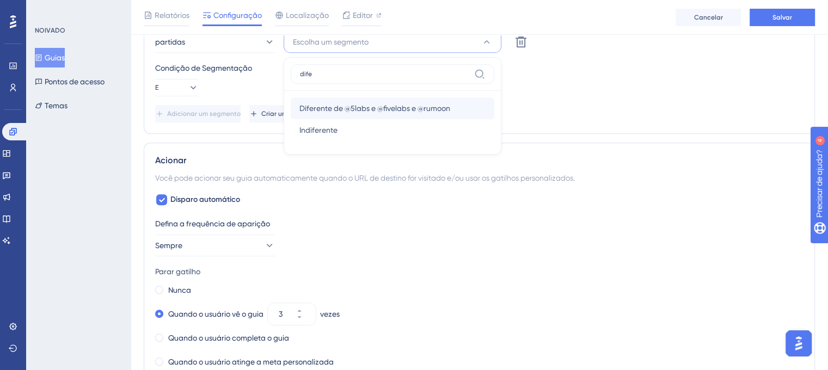
type input "dife"
click at [357, 106] on font "Diferente de @5labs e @fivelabs e @rumoon" at bounding box center [374, 108] width 151 height 9
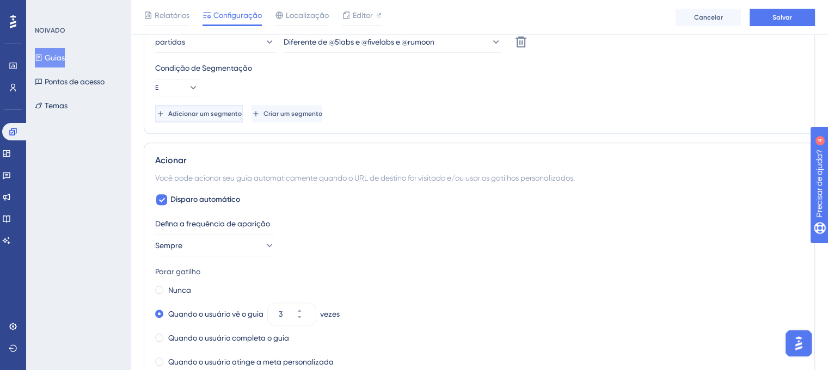
click at [224, 114] on font "Adicionar um segmento" at bounding box center [205, 114] width 74 height 8
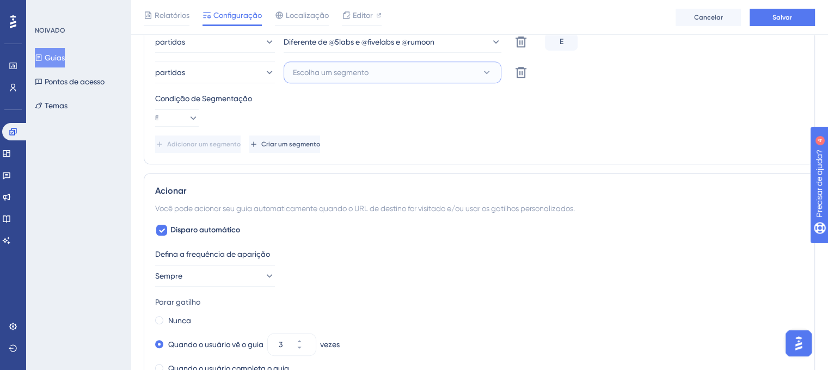
click at [358, 76] on span "Escolha um segmento" at bounding box center [331, 72] width 76 height 13
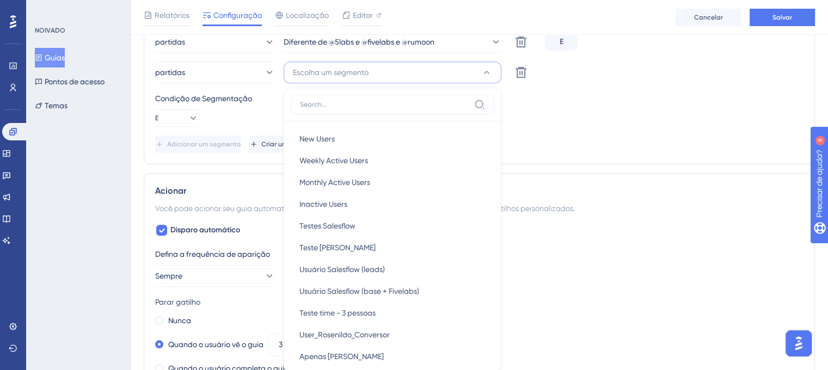
scroll to position [547, 0]
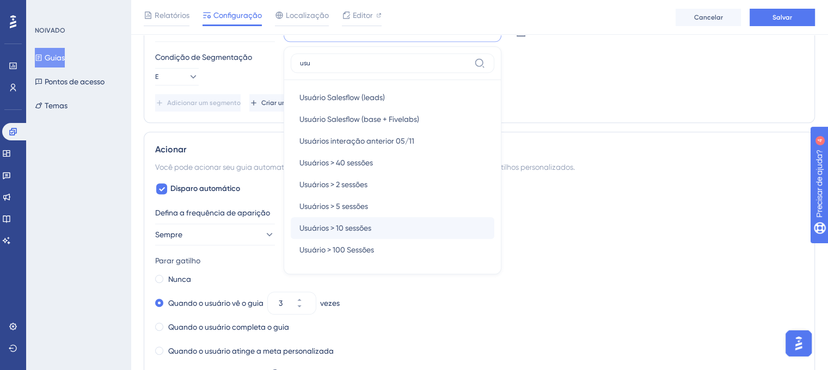
type input "usu"
click at [363, 226] on font "Usuários > 10 sessões" at bounding box center [335, 228] width 72 height 9
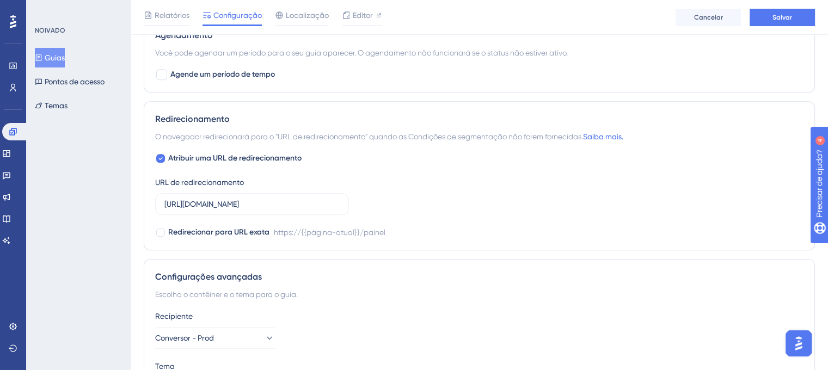
scroll to position [1064, 0]
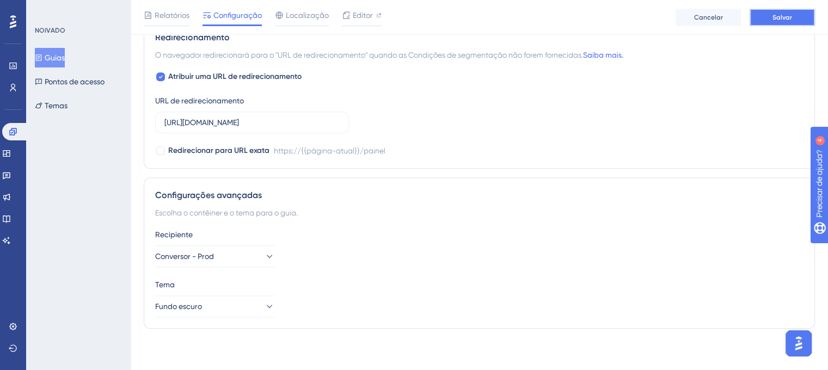
click at [779, 22] on button "Salvar" at bounding box center [782, 17] width 65 height 17
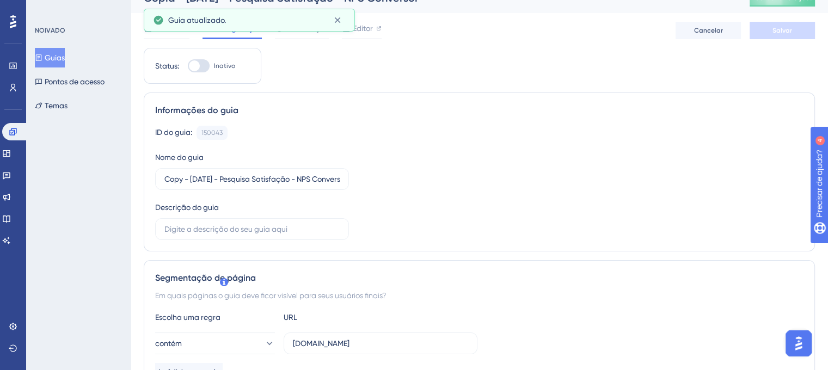
scroll to position [0, 0]
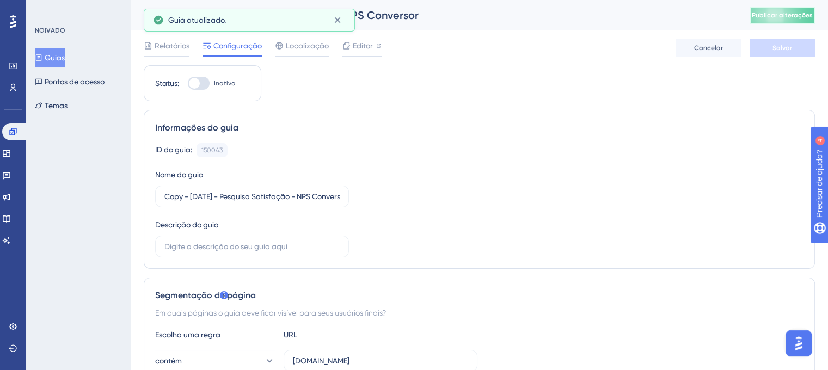
click at [803, 20] on button "Publicar alterações" at bounding box center [782, 15] width 65 height 17
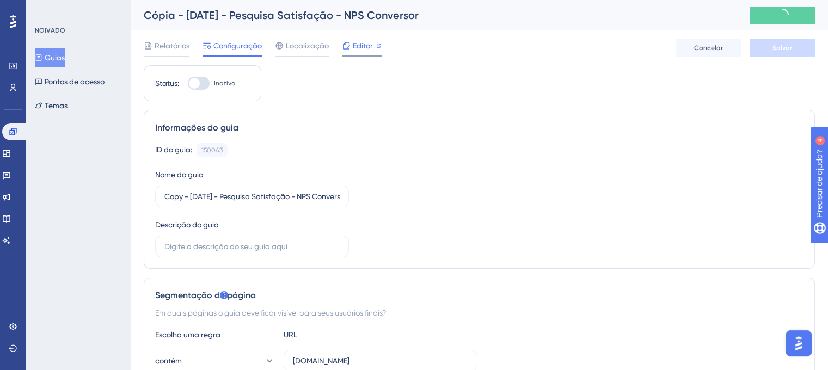
click at [359, 45] on font "Editor" at bounding box center [363, 45] width 20 height 9
click at [57, 53] on font "Guias" at bounding box center [55, 57] width 20 height 9
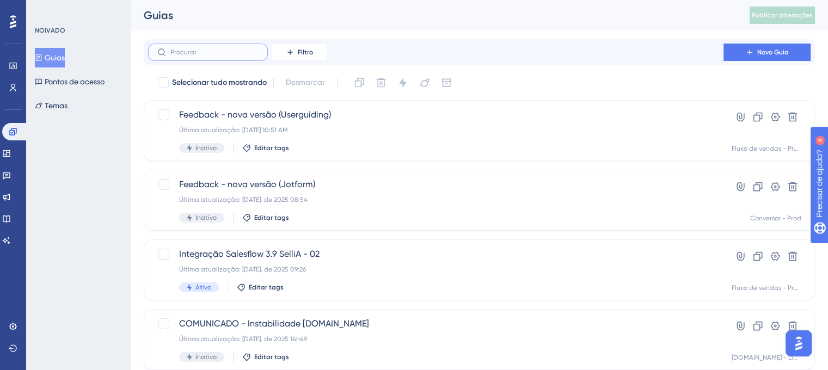
click at [250, 53] on input "text" at bounding box center [214, 52] width 88 height 8
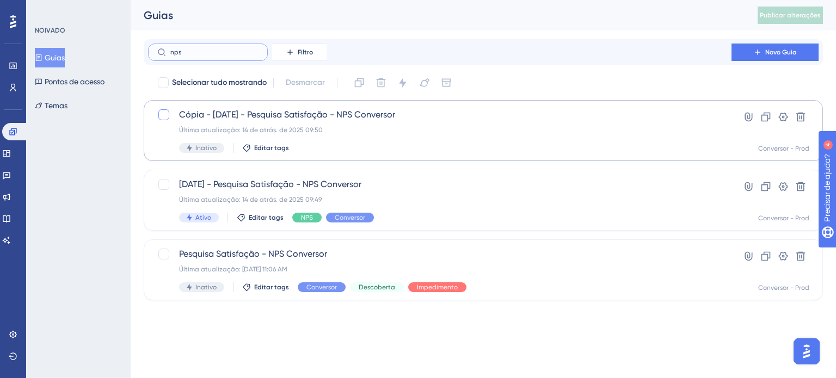
type input "nps"
click at [167, 117] on div at bounding box center [163, 114] width 11 height 11
checkbox input "true"
click at [383, 82] on icon at bounding box center [381, 82] width 9 height 9
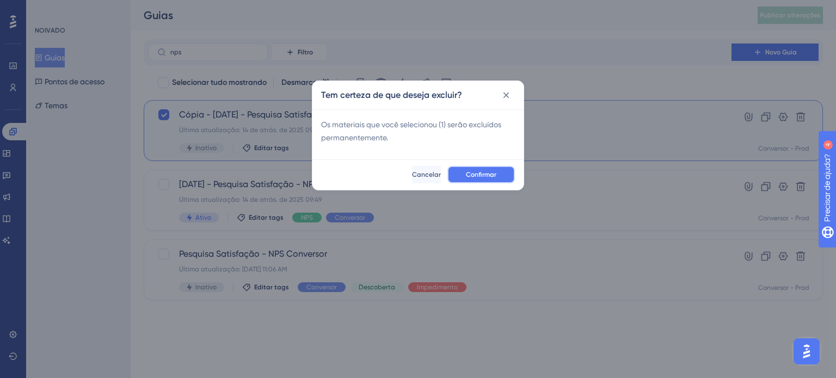
click at [485, 179] on button "Confirmar" at bounding box center [482, 174] width 68 height 17
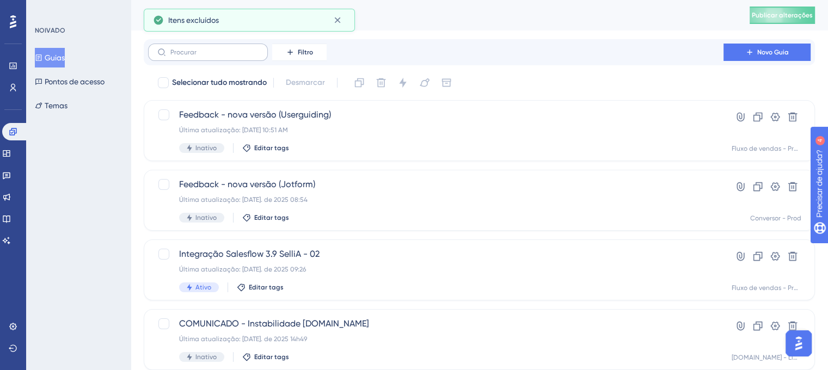
click at [250, 59] on label at bounding box center [208, 52] width 120 height 17
click at [250, 56] on input "text" at bounding box center [214, 52] width 88 height 8
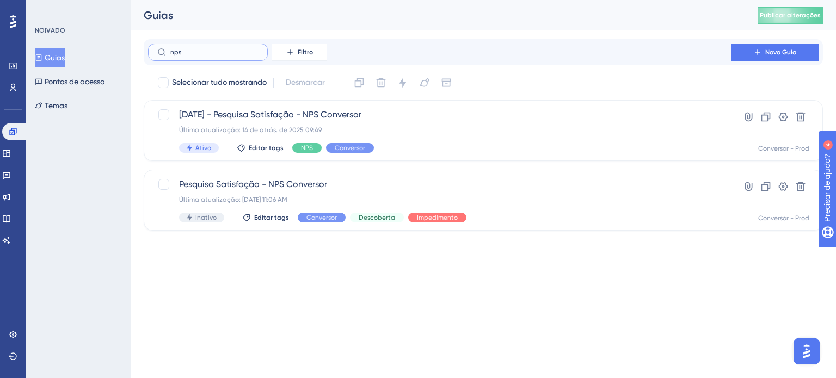
click at [232, 54] on input "nps" at bounding box center [214, 52] width 88 height 8
click at [200, 55] on input "nps" at bounding box center [214, 52] width 88 height 8
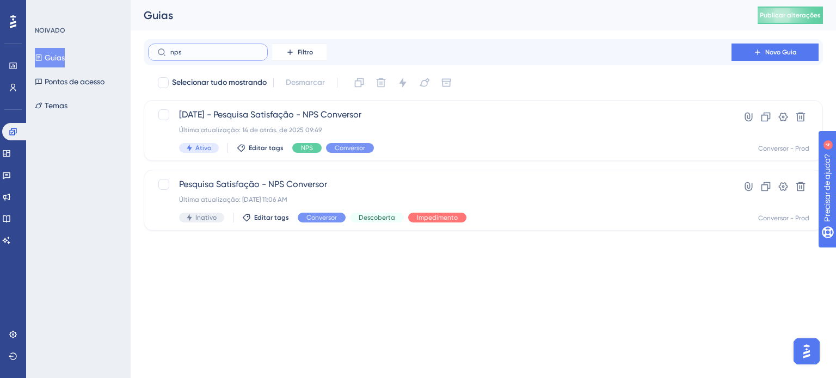
click at [200, 55] on input "nps" at bounding box center [214, 52] width 88 height 8
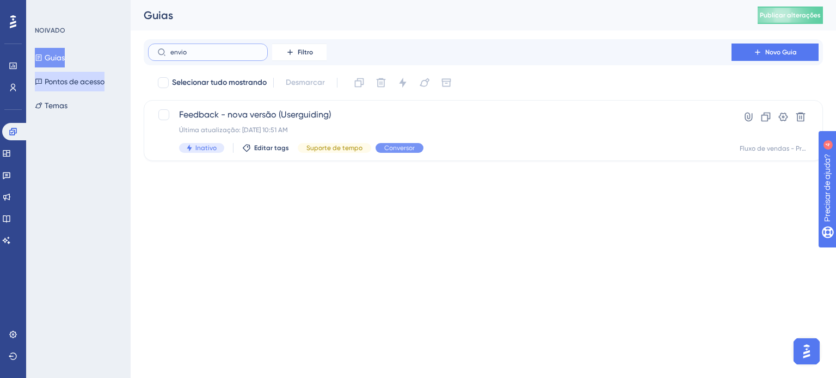
type input "envio"
click at [81, 88] on button "Pontos de acesso" at bounding box center [70, 82] width 70 height 20
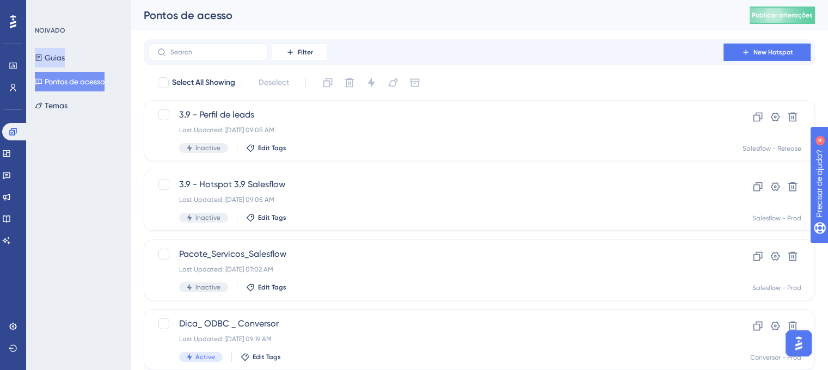
click at [54, 64] on button "Guias" at bounding box center [50, 58] width 30 height 20
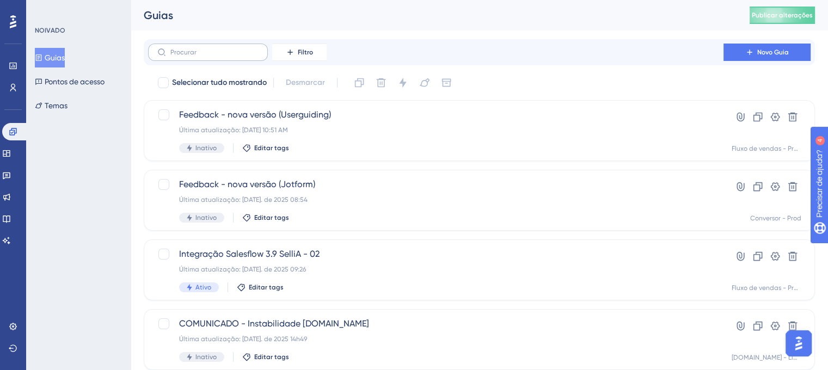
click at [226, 47] on label at bounding box center [208, 52] width 120 height 17
click at [226, 48] on input "text" at bounding box center [214, 52] width 88 height 8
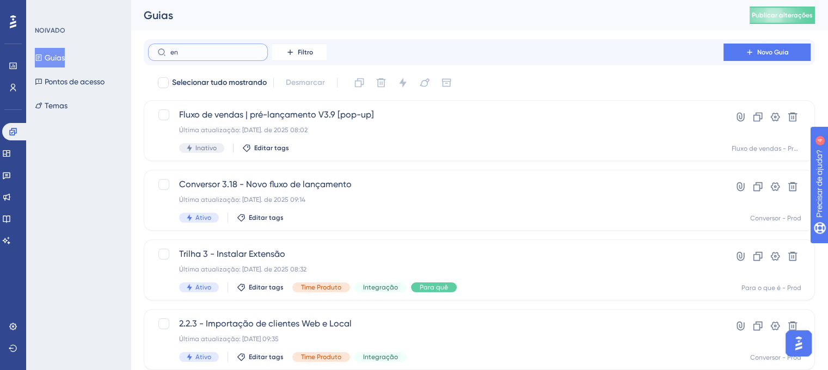
type input "enb"
checkbox input "true"
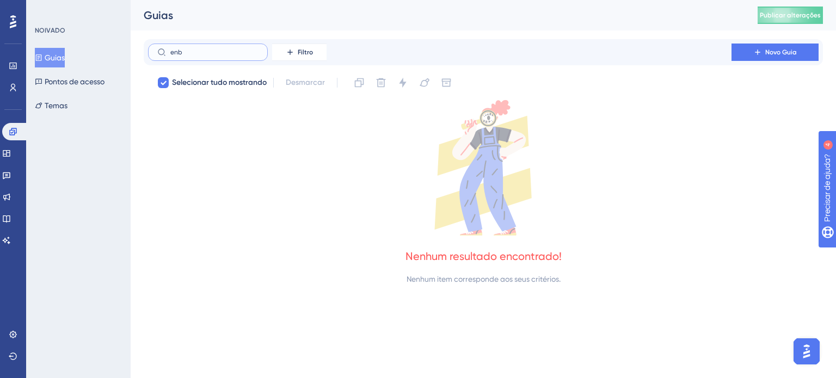
type input "en"
checkbox input "false"
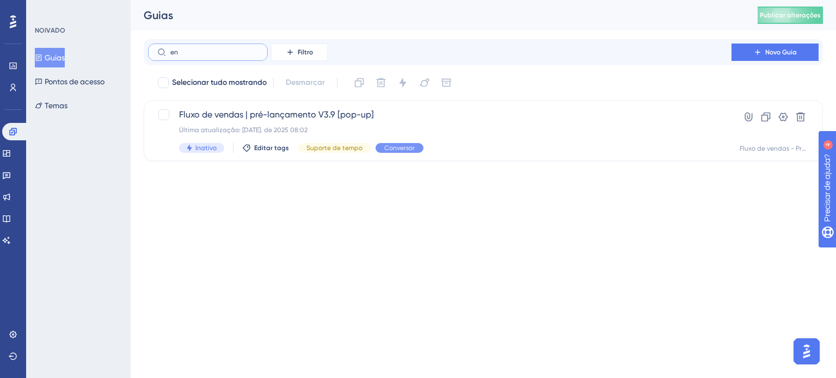
type input "e"
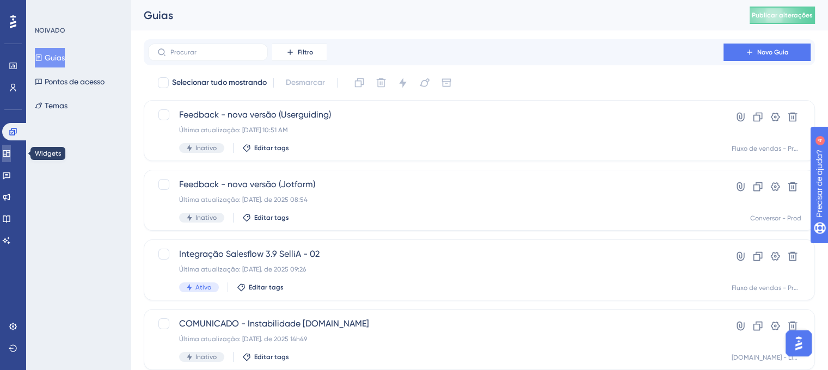
click at [8, 161] on link at bounding box center [6, 153] width 9 height 17
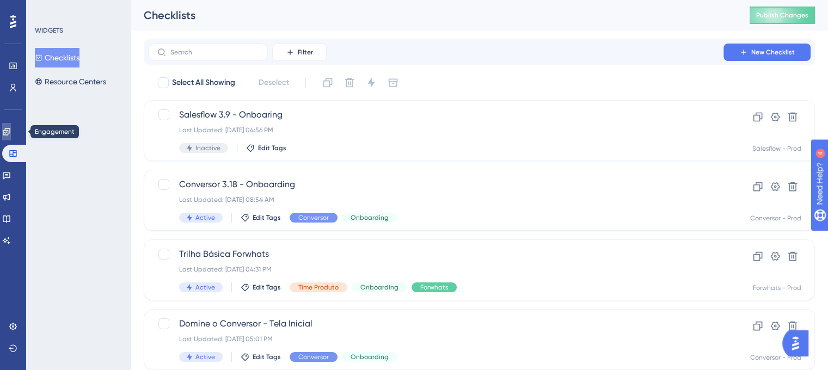
click at [5, 126] on link at bounding box center [6, 131] width 9 height 17
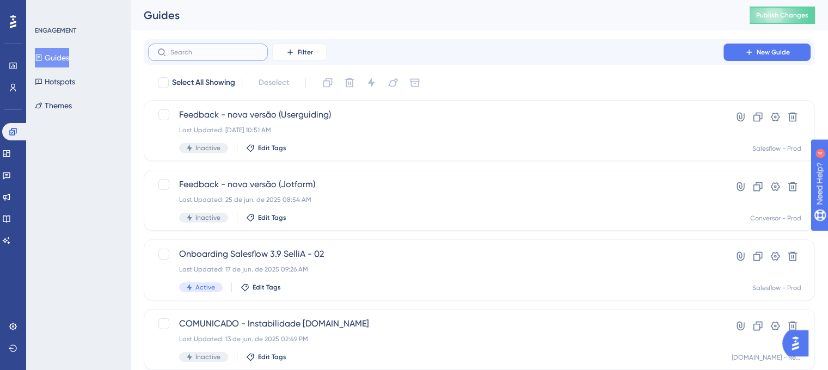
click at [217, 52] on input "text" at bounding box center [214, 52] width 88 height 8
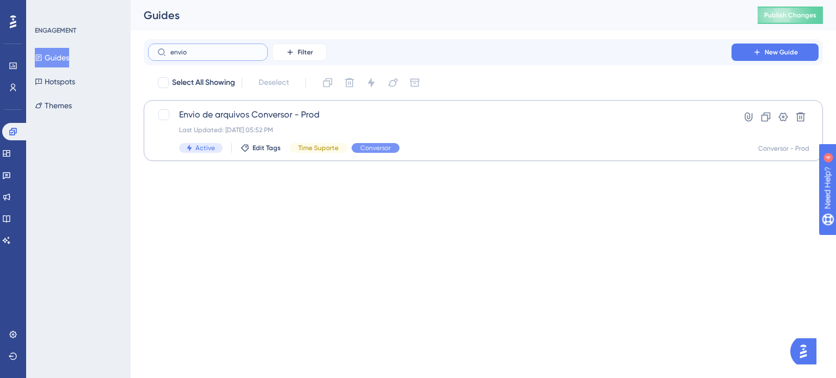
type input "envio"
click at [396, 130] on div "Last Updated: 03 de jun. de 2025 05:52 PM" at bounding box center [440, 130] width 522 height 9
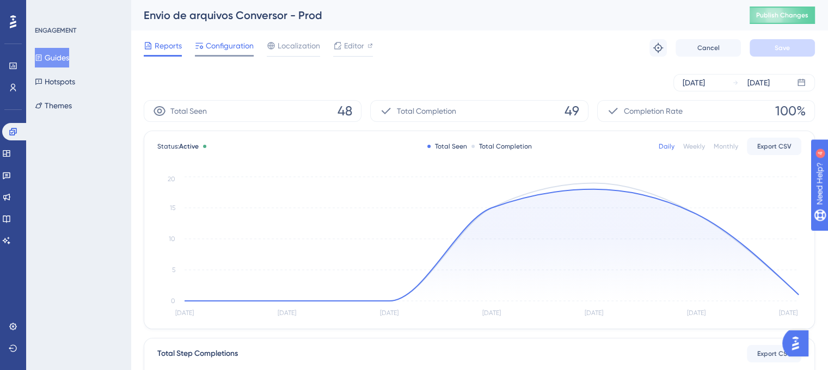
click at [228, 50] on span "Configuration" at bounding box center [230, 45] width 48 height 13
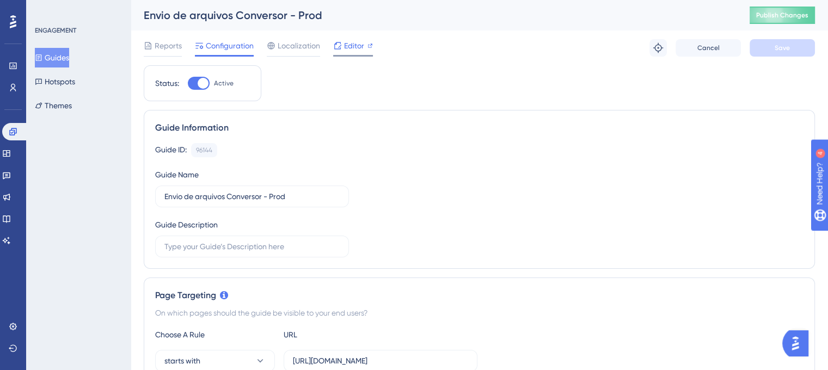
click at [361, 48] on span "Editor" at bounding box center [354, 45] width 20 height 13
click at [69, 53] on button "Guides" at bounding box center [52, 58] width 34 height 20
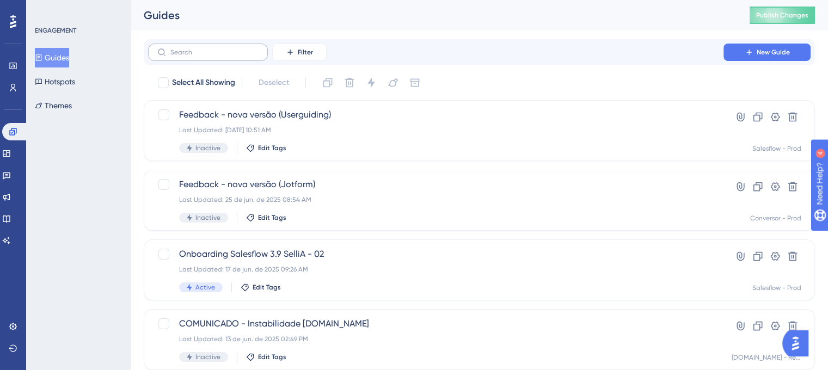
click at [226, 57] on label at bounding box center [208, 52] width 120 height 17
click at [226, 56] on input "text" at bounding box center [214, 52] width 88 height 8
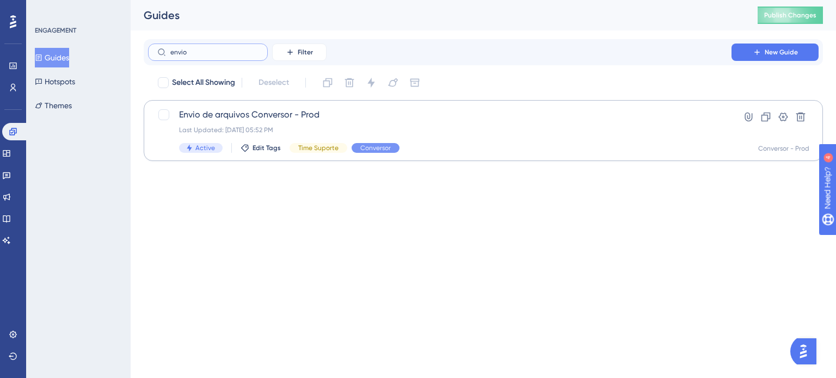
type input "envio"
click at [299, 126] on div "Last Updated: 03 de jun. de 2025 05:52 PM" at bounding box center [440, 130] width 522 height 9
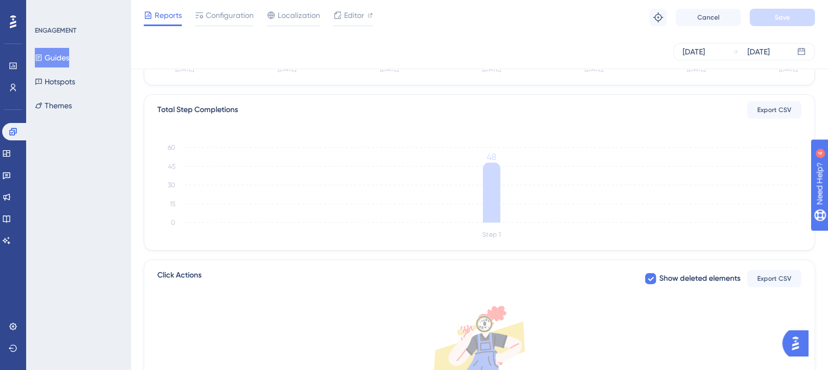
scroll to position [172, 0]
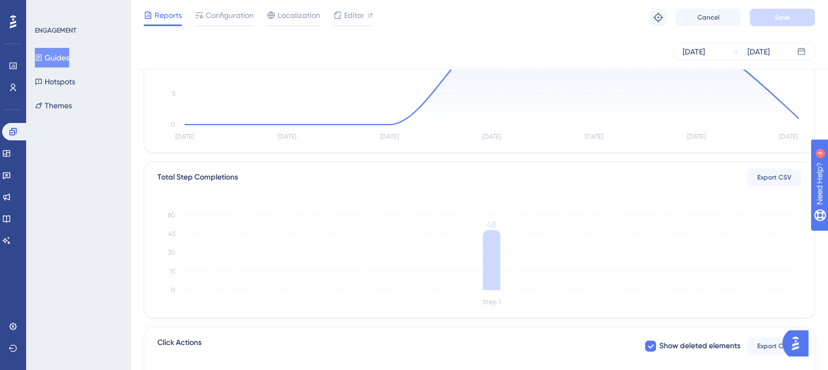
click at [69, 63] on button "Guides" at bounding box center [52, 58] width 34 height 20
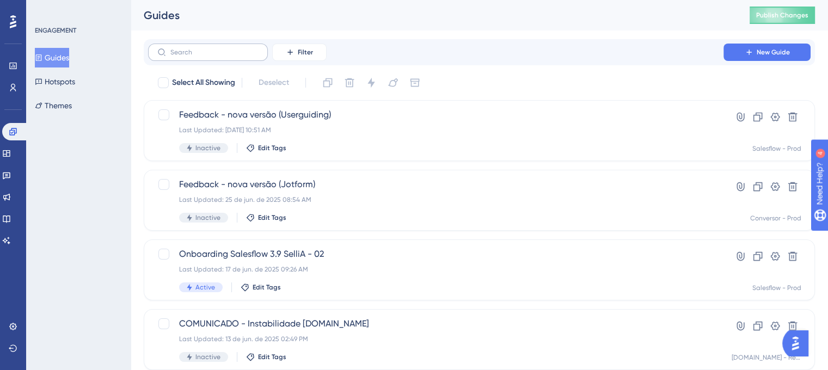
click at [208, 45] on label at bounding box center [208, 52] width 120 height 17
click at [208, 48] on input "text" at bounding box center [214, 52] width 88 height 8
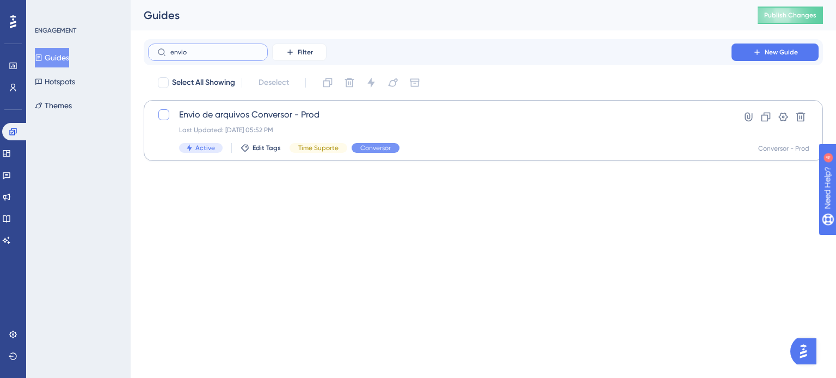
type input "envio"
click at [169, 110] on div at bounding box center [163, 114] width 13 height 13
checkbox input "true"
click at [324, 87] on icon at bounding box center [327, 82] width 11 height 11
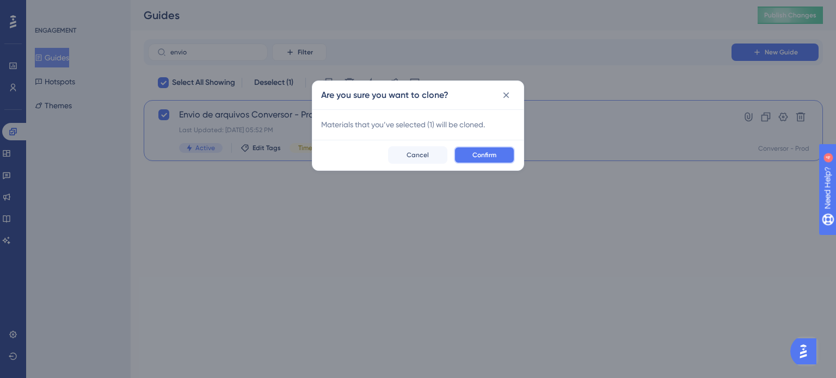
click at [501, 156] on button "Confirm" at bounding box center [484, 154] width 61 height 17
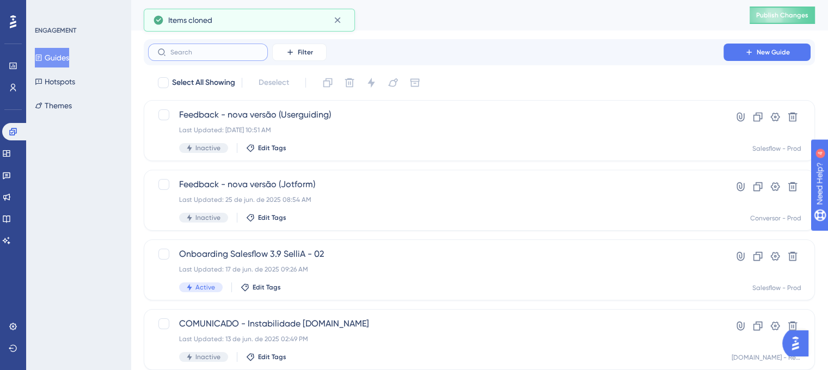
click at [235, 50] on input "text" at bounding box center [214, 52] width 88 height 8
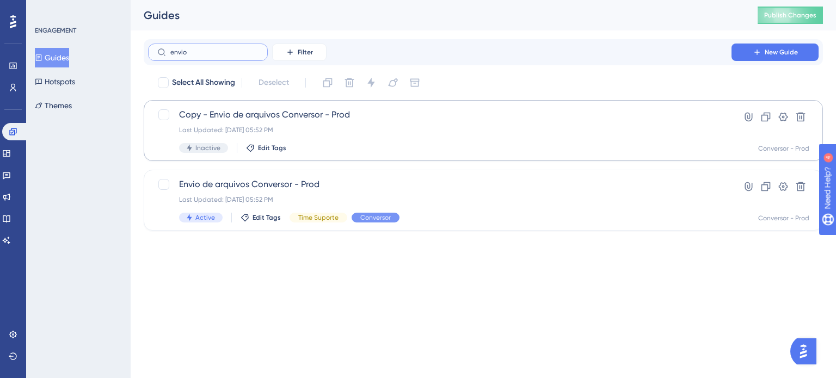
type input "envio"
click at [333, 117] on span "Copy - Envio de arquivos Conversor - Prod" at bounding box center [440, 114] width 522 height 13
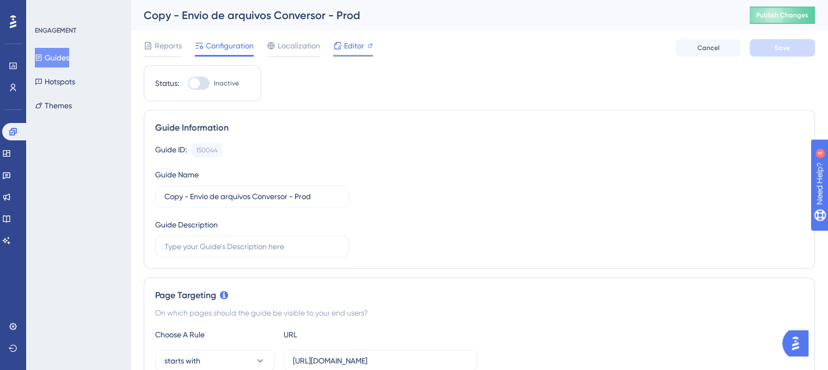
click at [347, 50] on span "Editor" at bounding box center [354, 45] width 20 height 13
click at [351, 52] on span "Editor" at bounding box center [354, 45] width 20 height 13
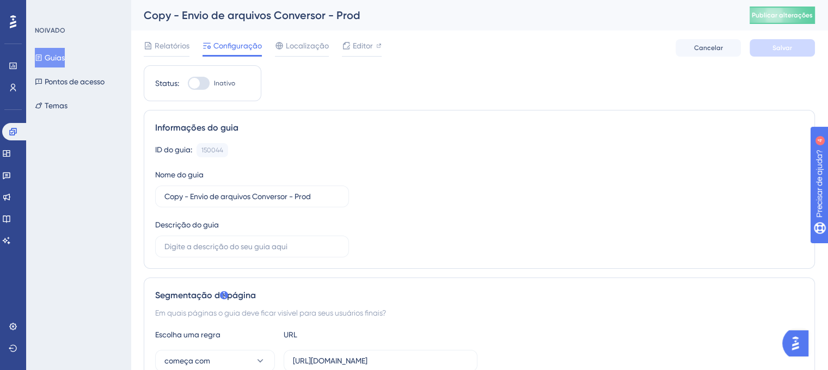
click at [50, 57] on button "Guias" at bounding box center [50, 58] width 30 height 20
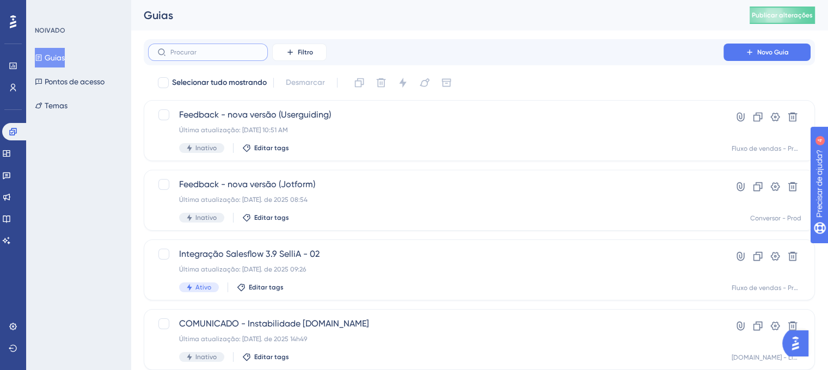
click at [192, 52] on input "text" at bounding box center [214, 52] width 88 height 8
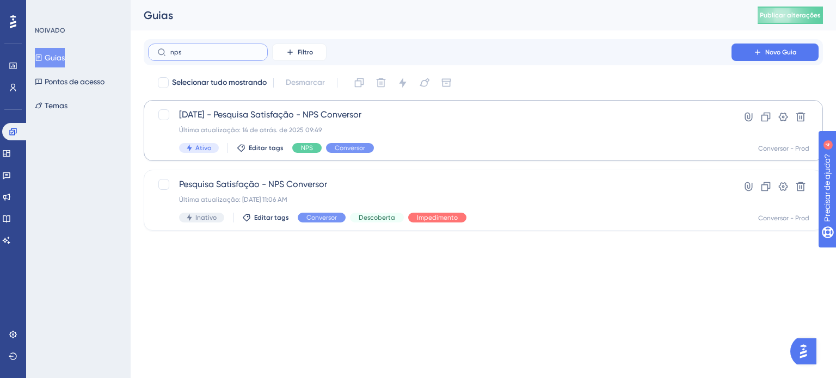
type input "nps"
click at [392, 120] on span "[DATE] - Pesquisa Satisfação - NPS Conversor" at bounding box center [440, 114] width 522 height 13
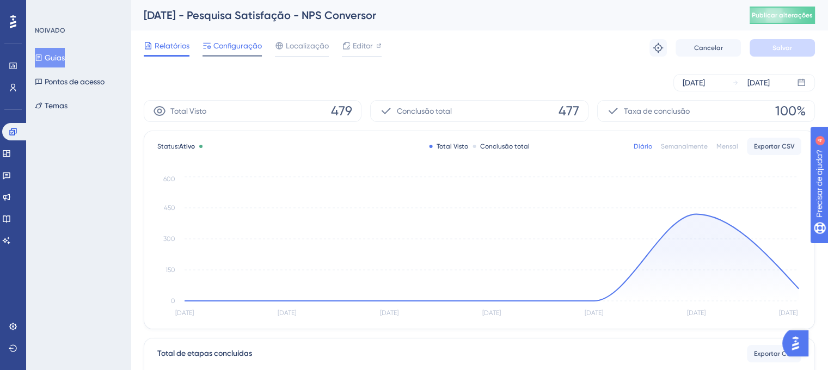
click at [246, 45] on font "Configuração" at bounding box center [237, 45] width 48 height 9
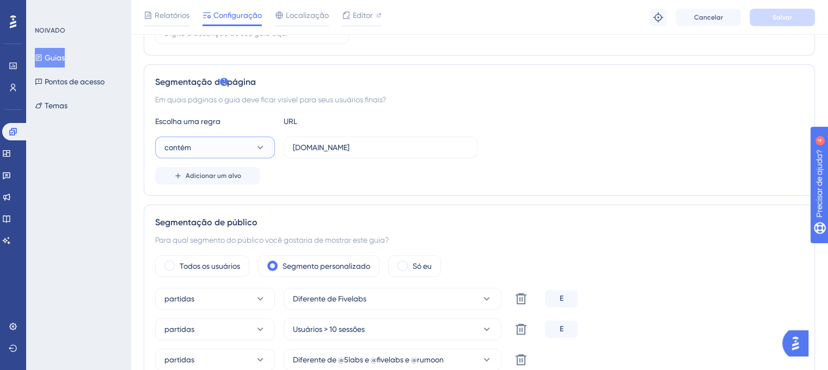
click at [223, 146] on button "contém" at bounding box center [215, 148] width 120 height 22
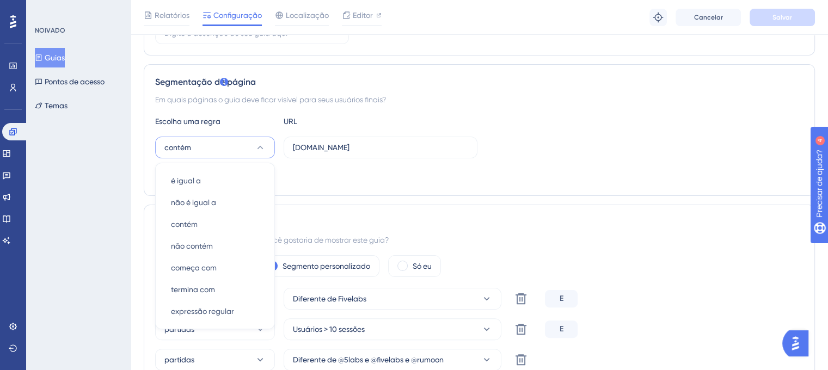
scroll to position [278, 0]
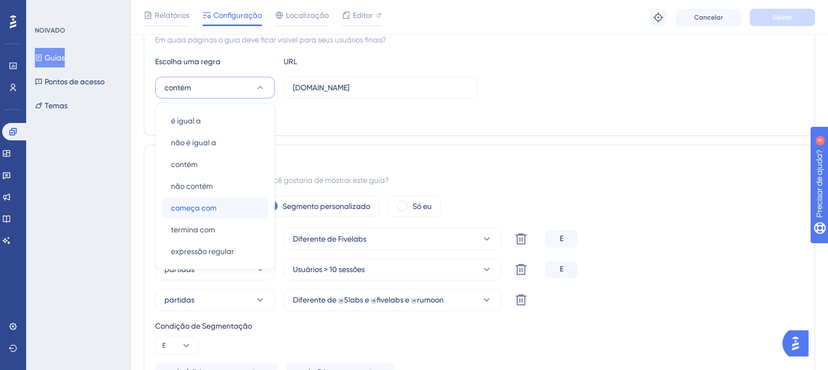
click at [211, 206] on font "começa com" at bounding box center [194, 208] width 46 height 9
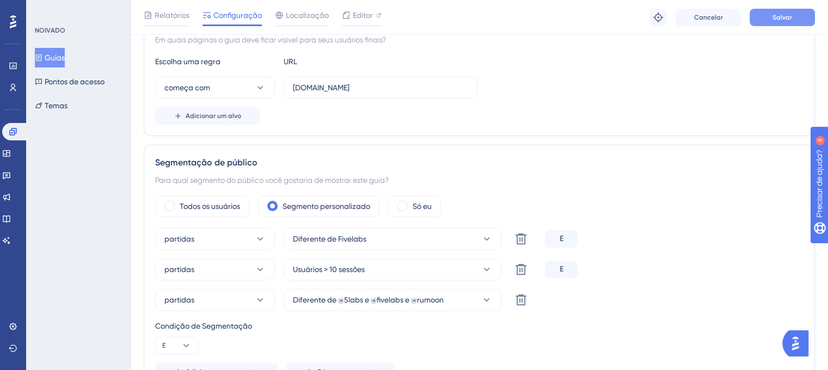
click at [775, 15] on font "Salvar" at bounding box center [783, 18] width 20 height 8
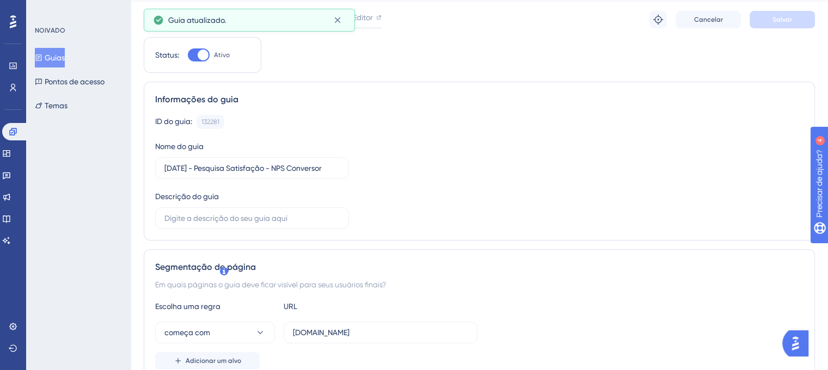
scroll to position [0, 0]
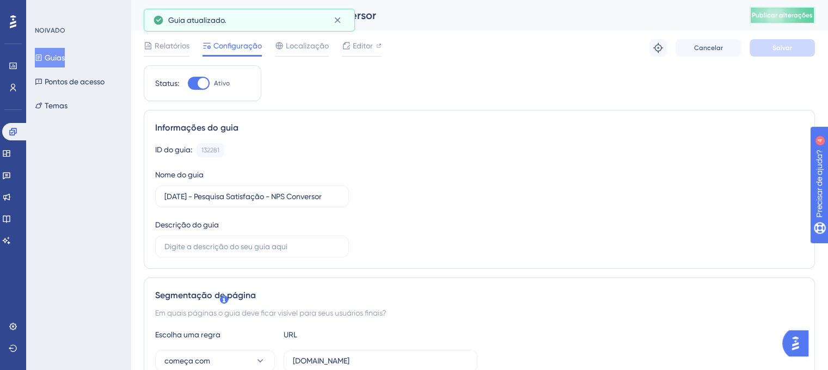
click at [791, 19] on span "Publicar alterações" at bounding box center [782, 15] width 61 height 9
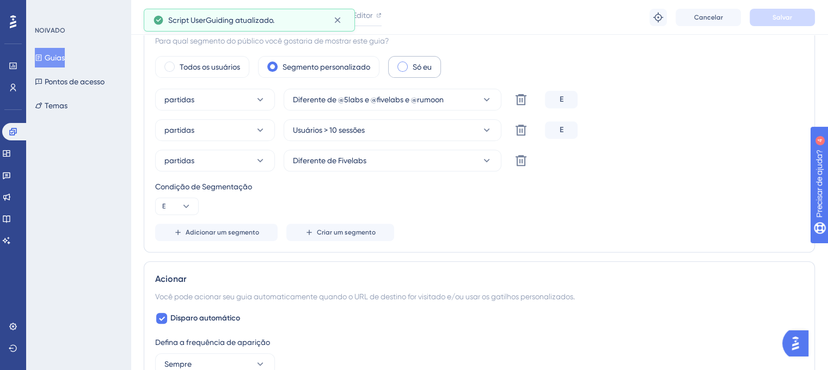
scroll to position [653, 0]
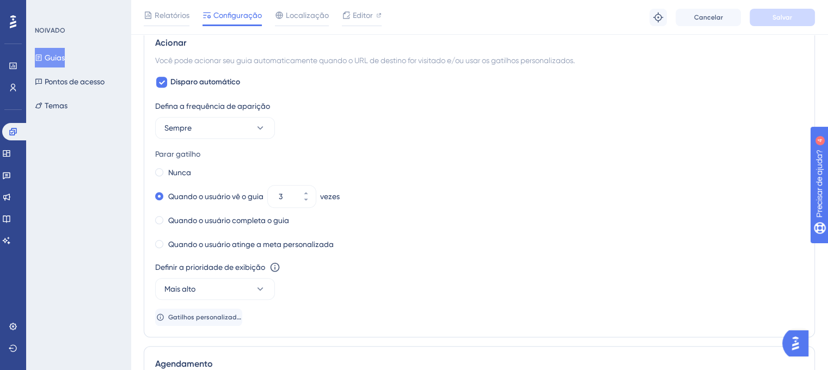
click at [65, 59] on font "Guias" at bounding box center [55, 57] width 20 height 9
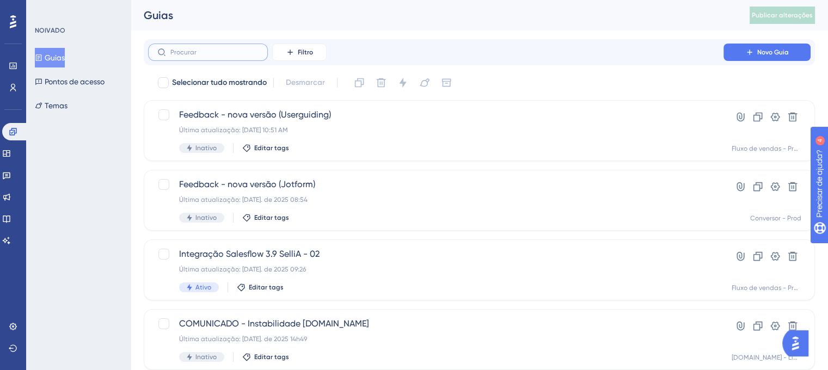
click at [248, 51] on input "text" at bounding box center [214, 52] width 88 height 8
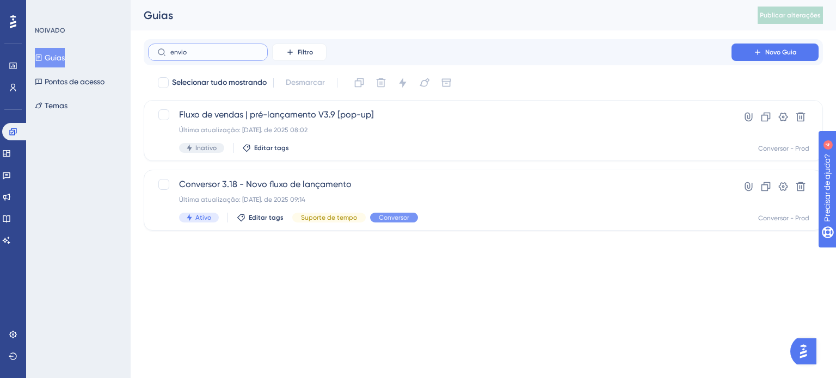
type input "envio"
click at [62, 58] on font "Guias" at bounding box center [55, 57] width 20 height 9
click at [60, 59] on font "Guias" at bounding box center [55, 57] width 20 height 9
click at [11, 148] on link at bounding box center [6, 153] width 9 height 17
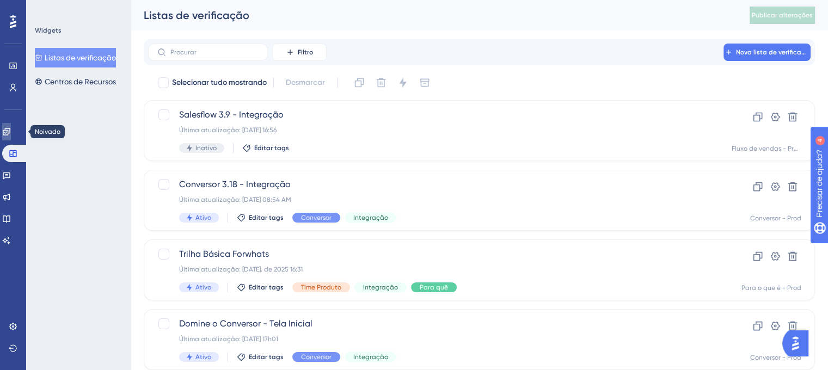
click at [11, 132] on icon at bounding box center [6, 131] width 9 height 9
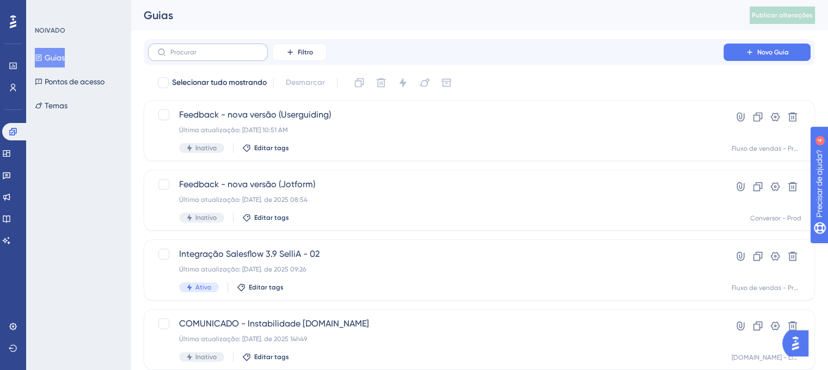
click at [185, 56] on label at bounding box center [208, 52] width 120 height 17
click at [185, 56] on input "text" at bounding box center [214, 52] width 88 height 8
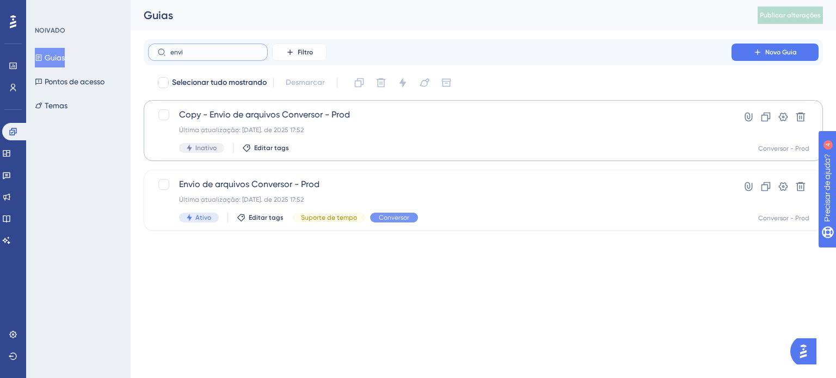
type input "envi"
click at [338, 128] on div "Última atualização: 03 de junho. de 2025 17:52" at bounding box center [440, 130] width 522 height 9
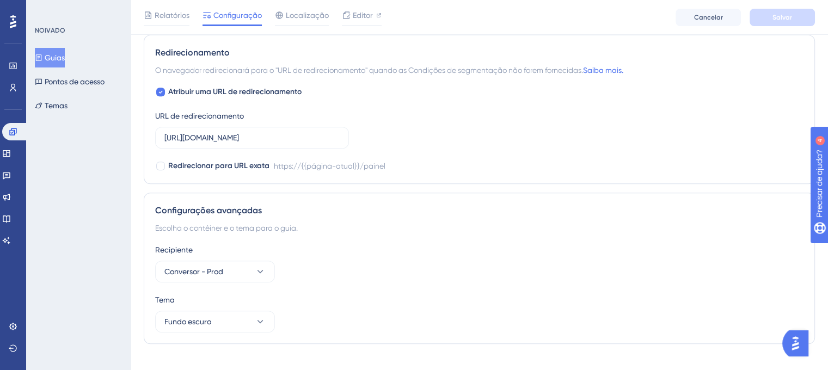
scroll to position [691, 0]
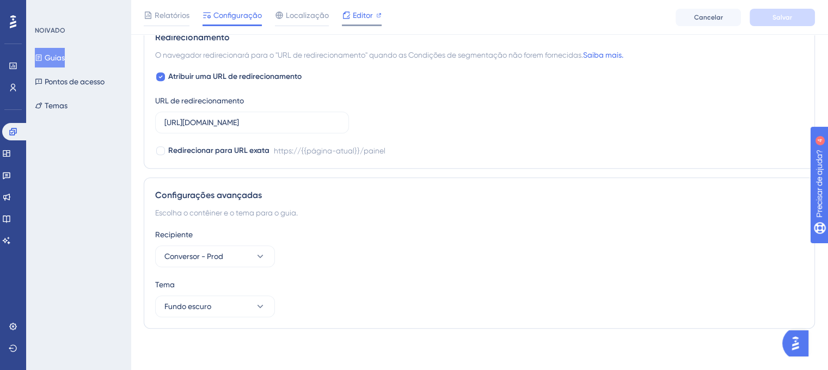
click at [362, 18] on font "Editor" at bounding box center [363, 15] width 20 height 9
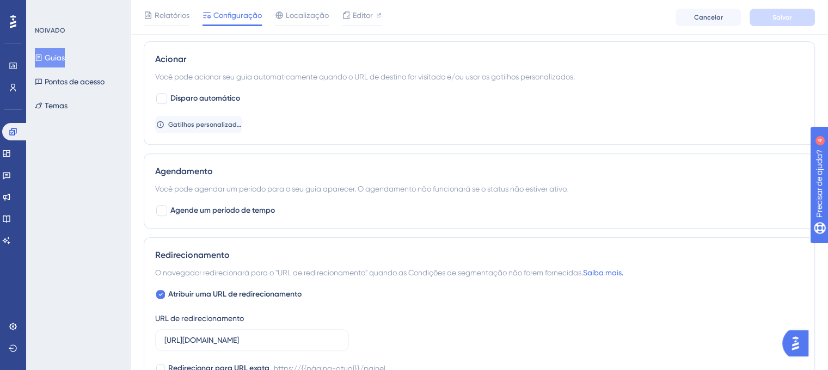
click at [63, 60] on font "Guias" at bounding box center [55, 57] width 20 height 9
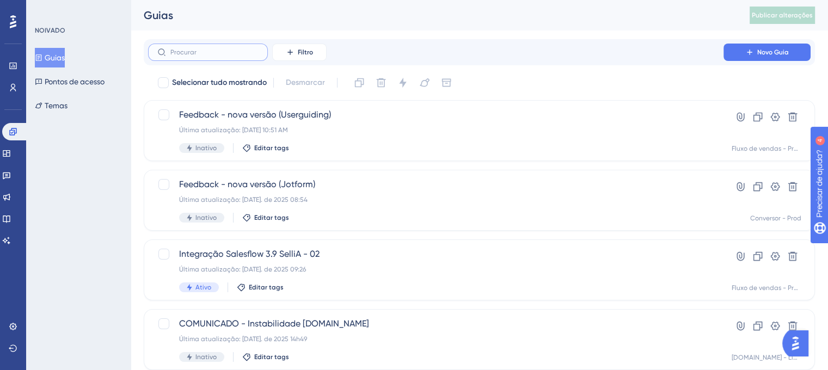
click at [237, 54] on input "text" at bounding box center [214, 52] width 88 height 8
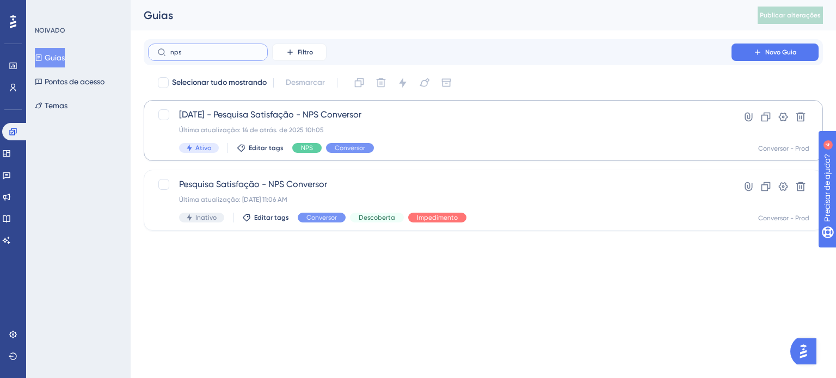
type input "nps"
click at [399, 136] on div "12-08-25 - Pesquisa Satisfação - NPS Conversor Última atualização: 14 de atrás.…" at bounding box center [440, 130] width 522 height 45
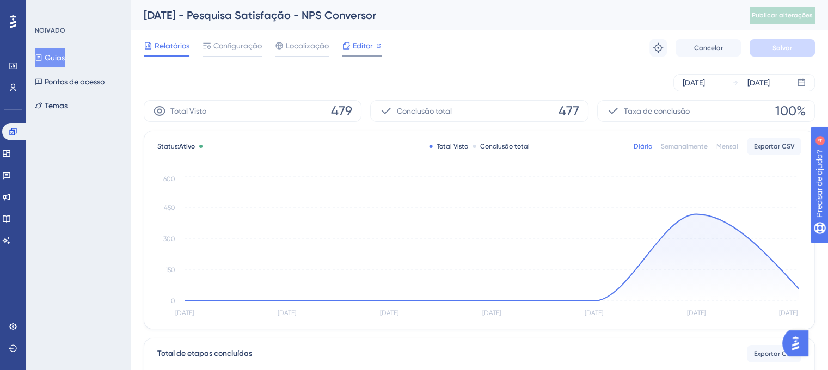
click at [366, 51] on span "Editor" at bounding box center [363, 45] width 20 height 13
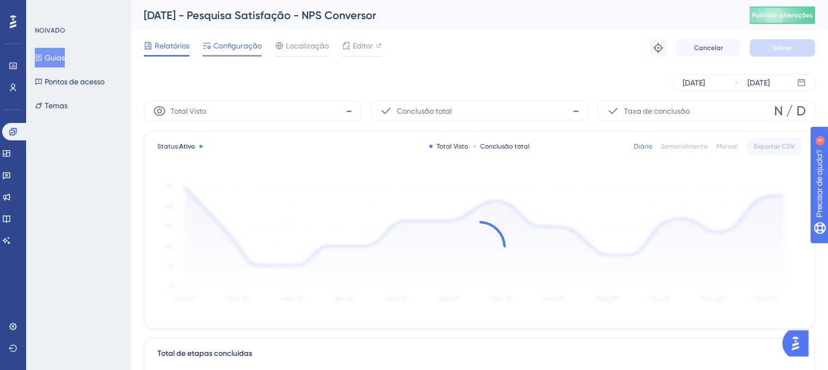
click at [240, 46] on font "Configuração" at bounding box center [237, 45] width 48 height 9
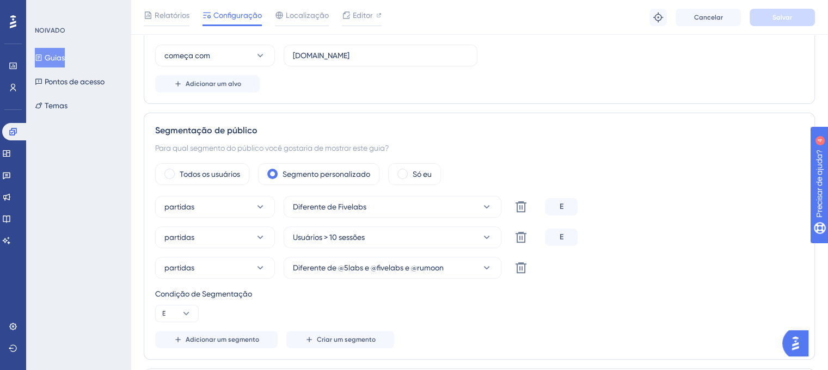
scroll to position [327, 0]
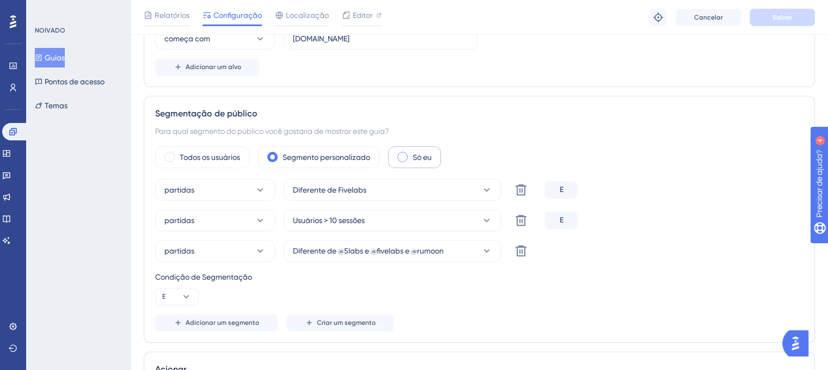
click at [395, 156] on div "Só eu" at bounding box center [414, 157] width 53 height 22
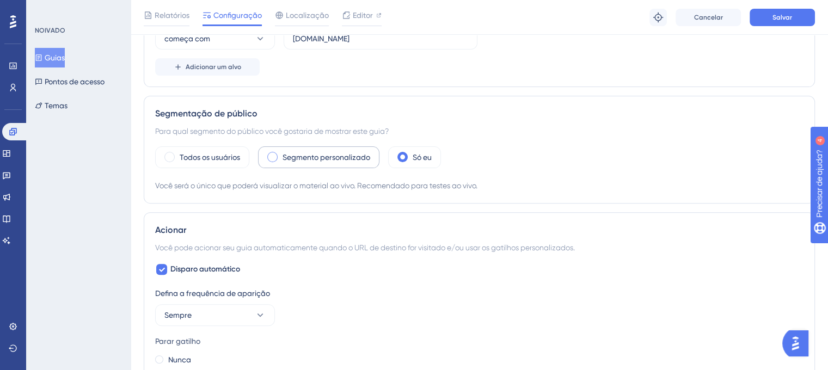
click at [287, 160] on font "Segmento personalizado" at bounding box center [327, 157] width 88 height 9
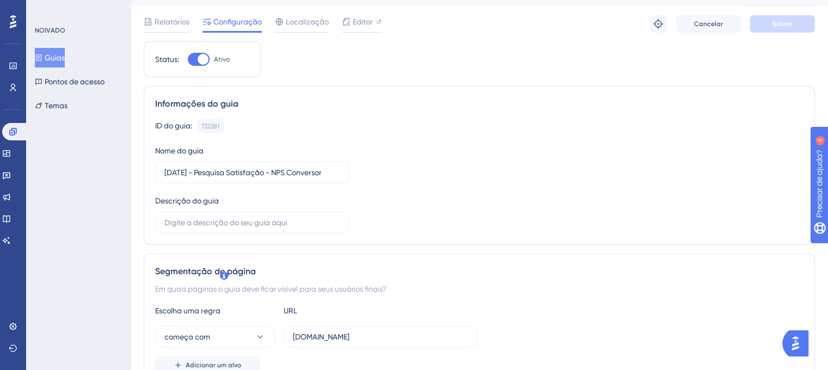
scroll to position [0, 0]
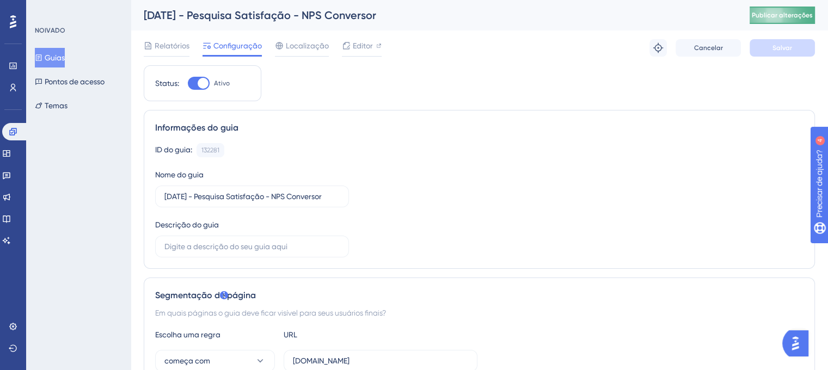
click at [788, 14] on font "Publicar alterações" at bounding box center [782, 15] width 61 height 8
click at [65, 53] on font "Guias" at bounding box center [55, 57] width 20 height 9
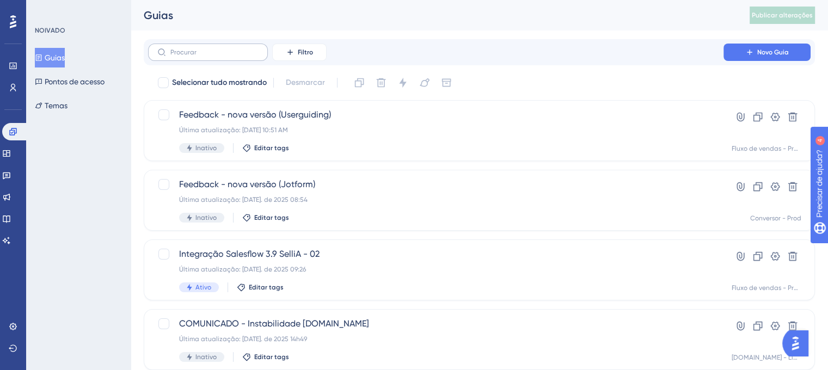
click at [234, 44] on label at bounding box center [208, 52] width 120 height 17
click at [234, 48] on input "text" at bounding box center [214, 52] width 88 height 8
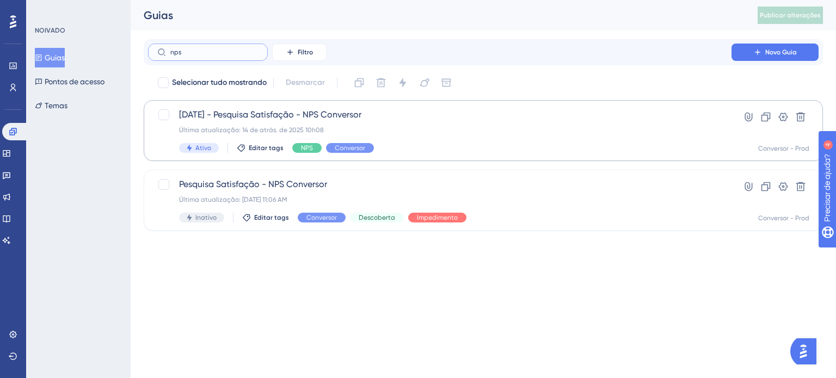
type input "nps"
click at [426, 139] on div "12-08-25 - Pesquisa Satisfação - NPS Conversor Última atualização: 14 de atrás.…" at bounding box center [440, 130] width 522 height 45
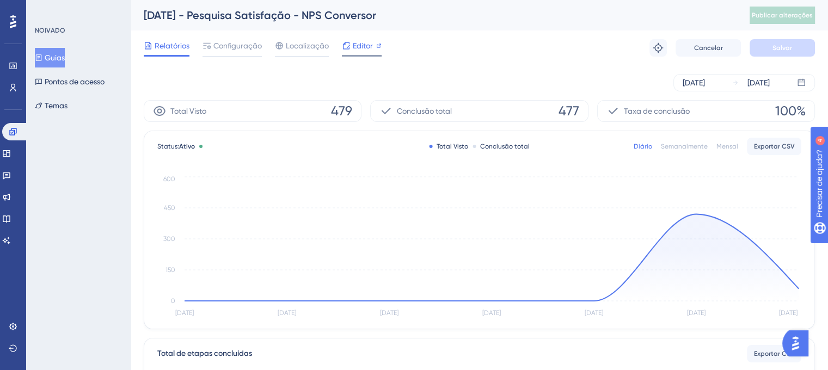
click at [354, 44] on font "Editor" at bounding box center [363, 45] width 20 height 9
click at [227, 45] on font "Configuração" at bounding box center [237, 45] width 48 height 9
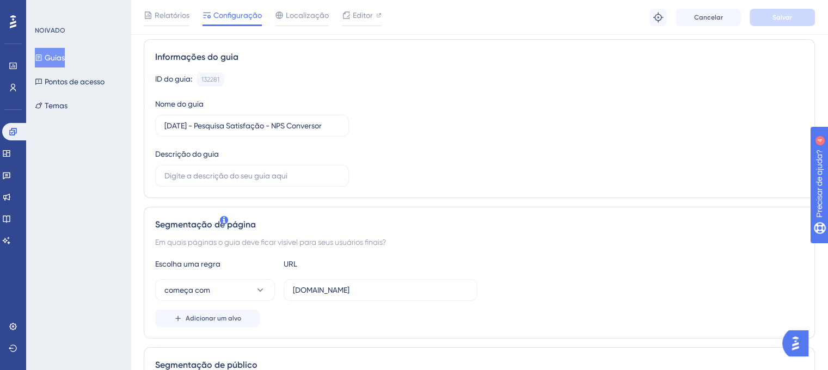
scroll to position [163, 0]
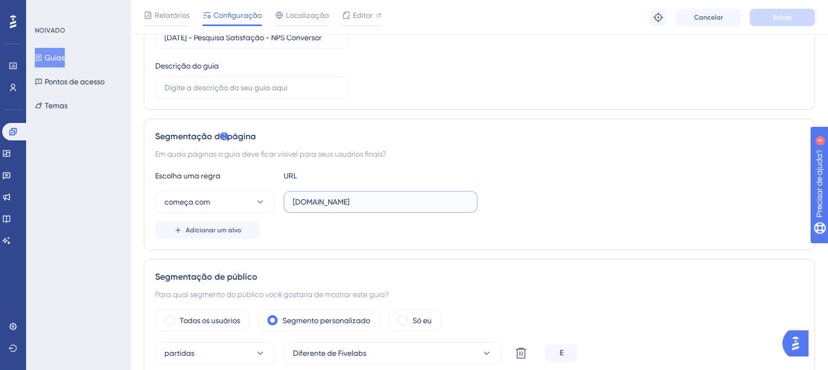
click at [383, 201] on input "app.conversor5.com.br" at bounding box center [380, 202] width 175 height 12
click at [382, 201] on input "app.conversor5.com.br" at bounding box center [380, 202] width 175 height 12
click at [236, 202] on button "começa com" at bounding box center [215, 202] width 120 height 22
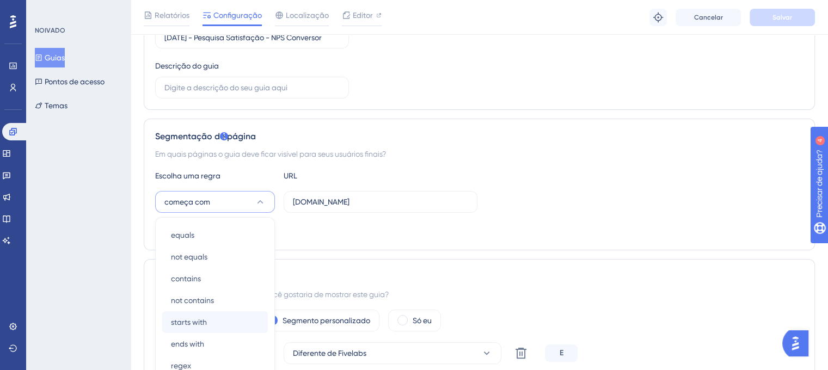
scroll to position [278, 0]
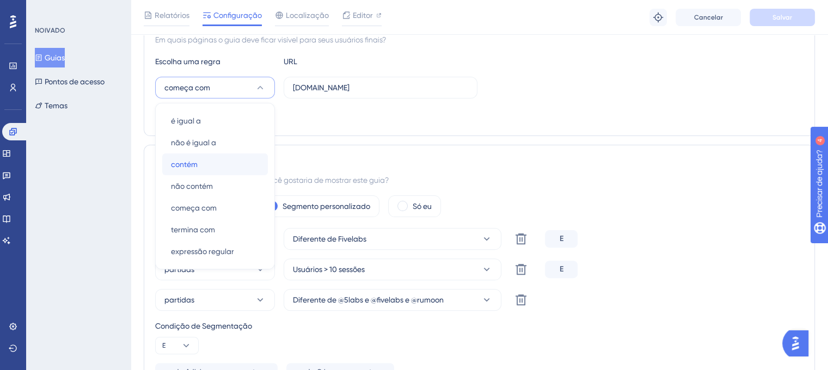
click at [205, 164] on div "contém contém" at bounding box center [215, 165] width 88 height 22
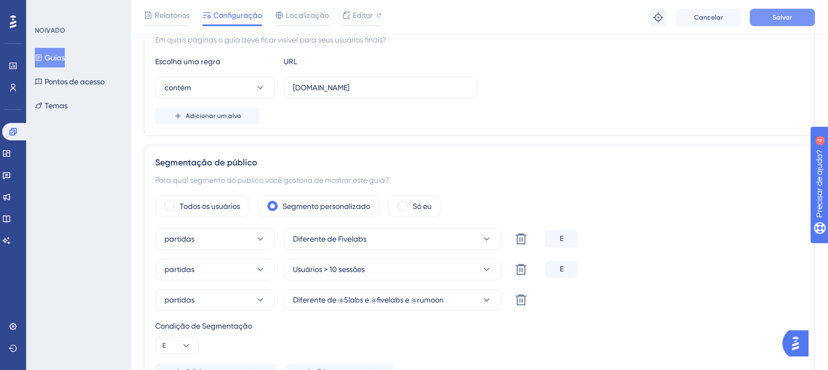
click at [779, 19] on font "Salvar" at bounding box center [783, 18] width 20 height 8
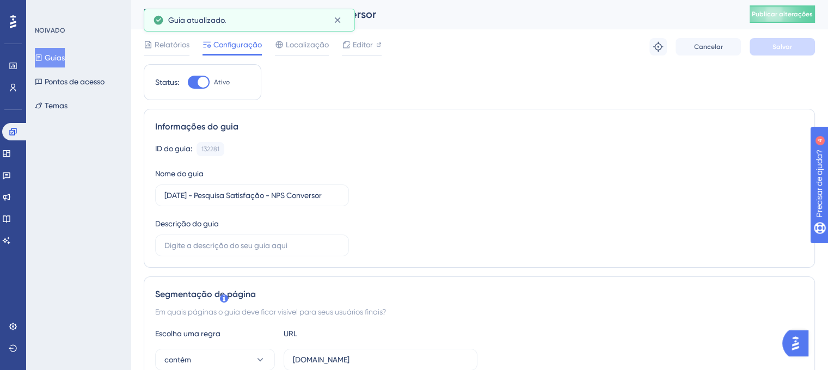
scroll to position [0, 0]
click at [790, 9] on button "Publicar alterações" at bounding box center [782, 15] width 65 height 17
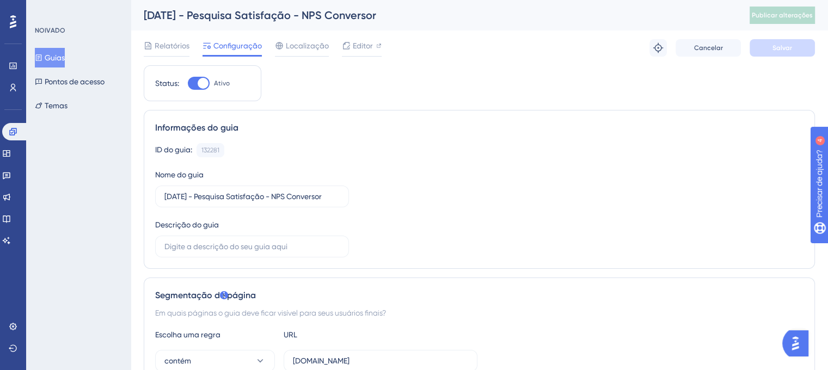
click at [793, 344] on img "Abra o iniciador do Assistente de IA" at bounding box center [796, 344] width 20 height 20
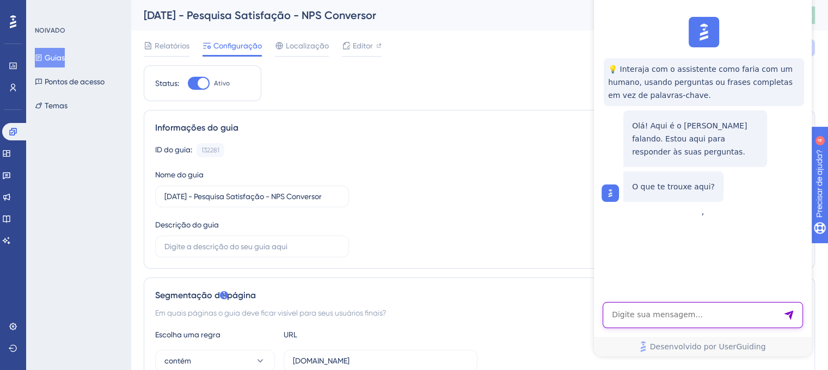
click at [686, 328] on textarea "Entrada de texto do assistente de IA" at bounding box center [703, 315] width 200 height 26
type textarea "Bom dia"
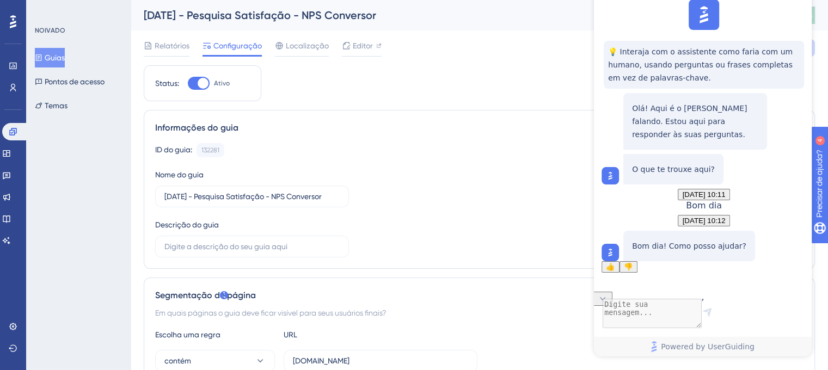
scroll to position [57, 0]
click at [697, 319] on textarea "AI Assistant Text Input" at bounding box center [703, 315] width 200 height 26
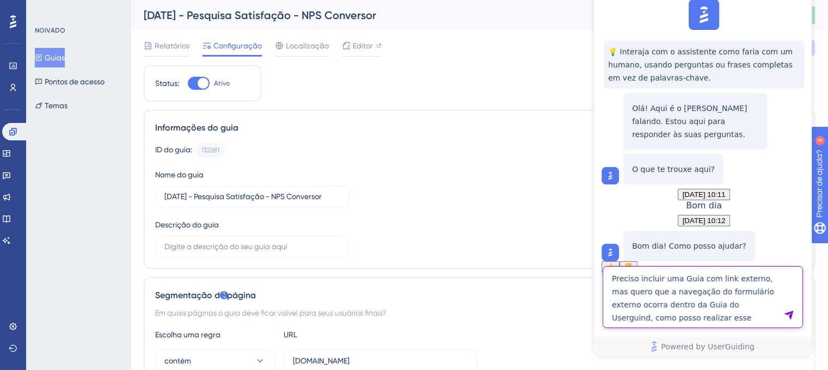
type textarea "Preciso incluir uma Guia com link externo, mas quero que a navegação do formulá…"
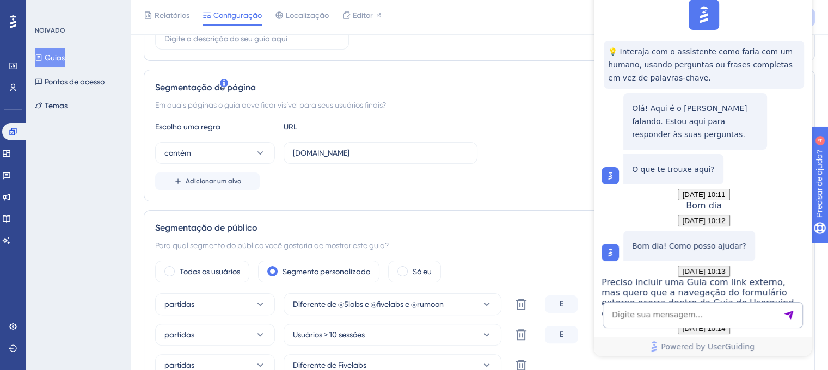
scroll to position [218, 0]
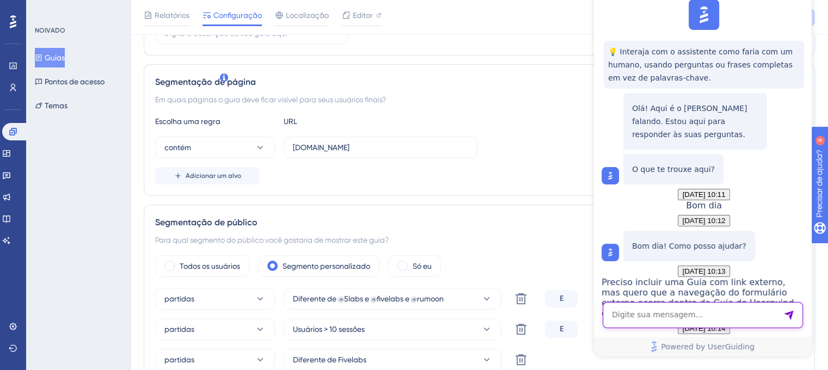
click at [724, 303] on textarea "AI Assistant Text Input" at bounding box center [703, 315] width 200 height 26
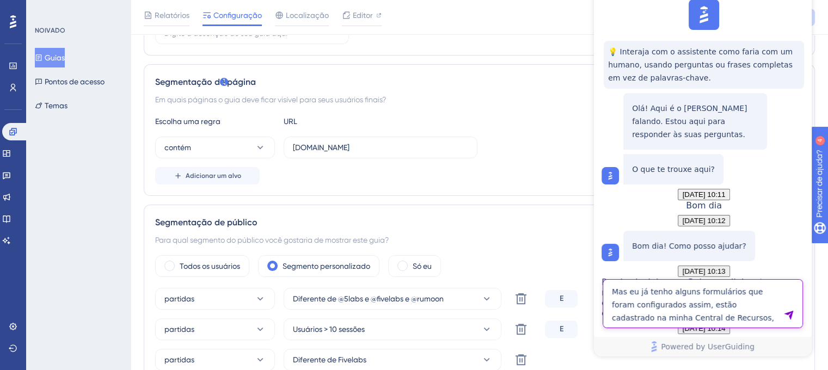
type textarea "Mas eu já tenho alguns formulários que foram configurados assim, estão cadastra…"
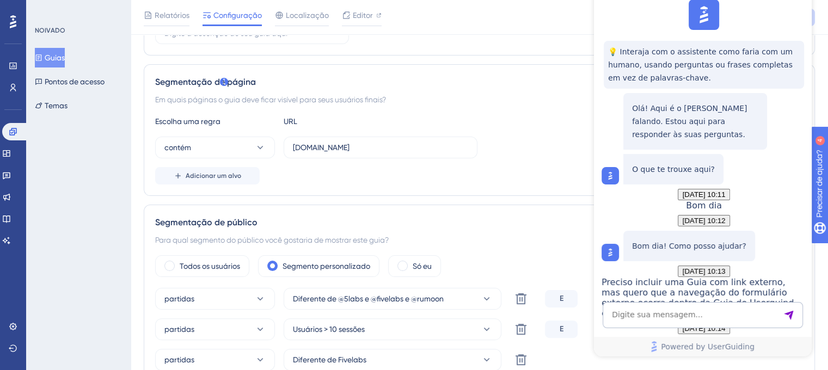
scroll to position [647, 0]
